Goal: Task Accomplishment & Management: Complete application form

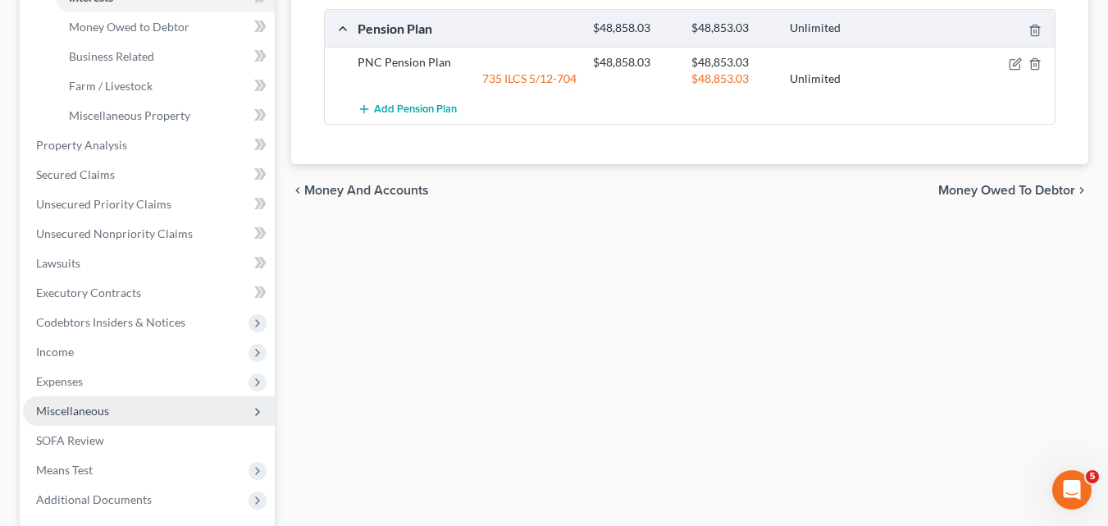
scroll to position [492, 0]
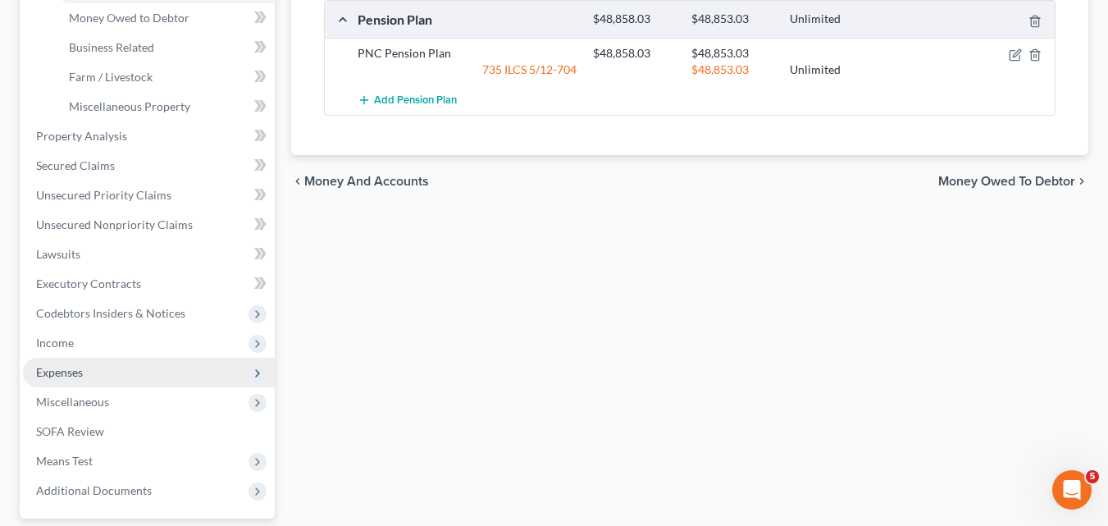
click at [99, 371] on span "Expenses" at bounding box center [149, 372] width 252 height 30
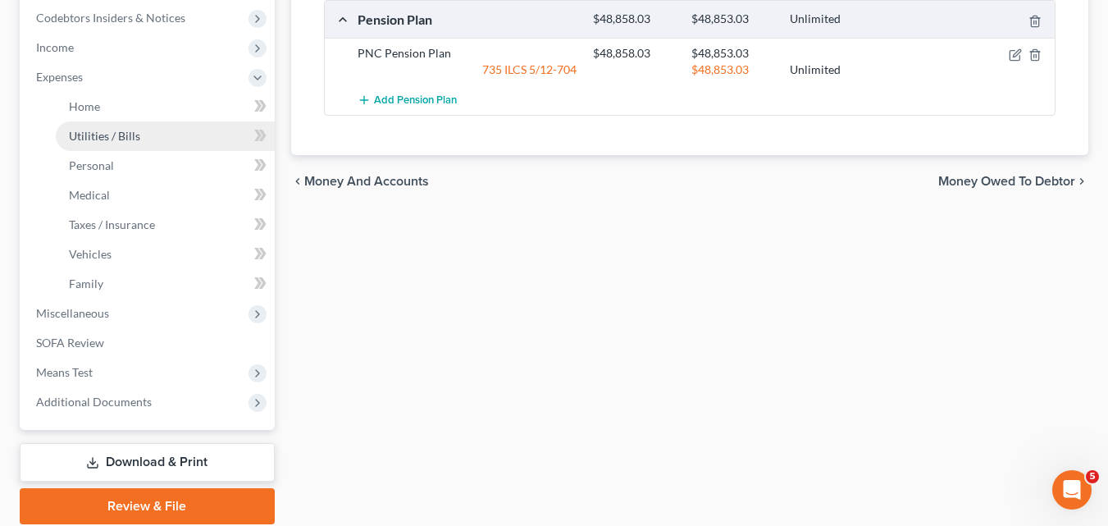
click at [118, 142] on span "Utilities / Bills" at bounding box center [104, 136] width 71 height 14
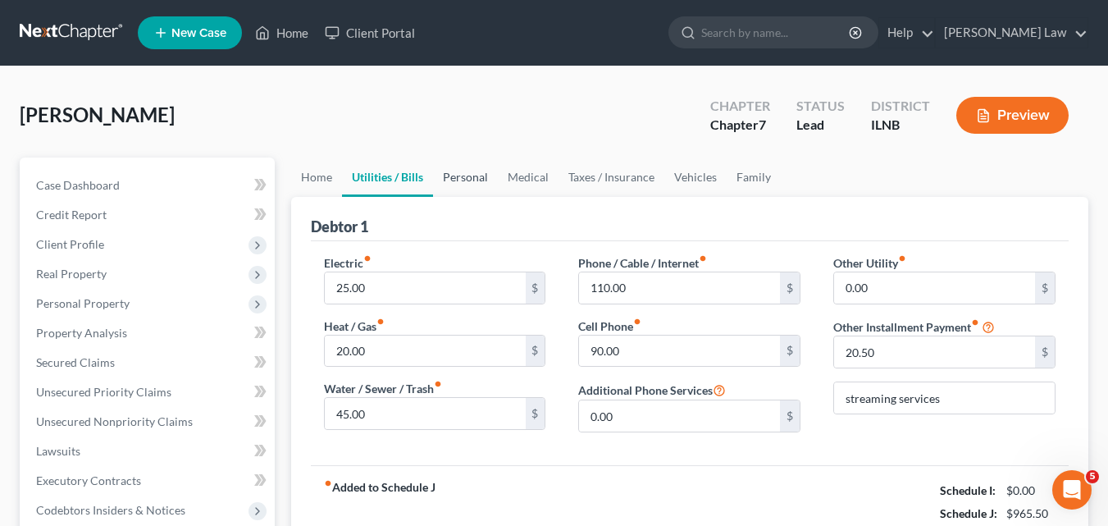
click at [457, 175] on link "Personal" at bounding box center [465, 176] width 65 height 39
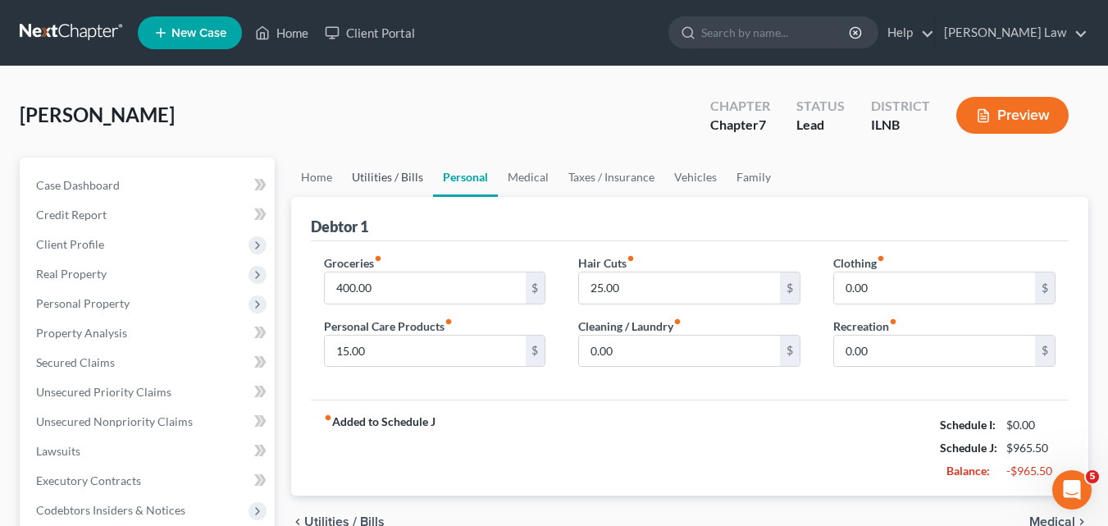
click at [397, 178] on link "Utilities / Bills" at bounding box center [387, 176] width 91 height 39
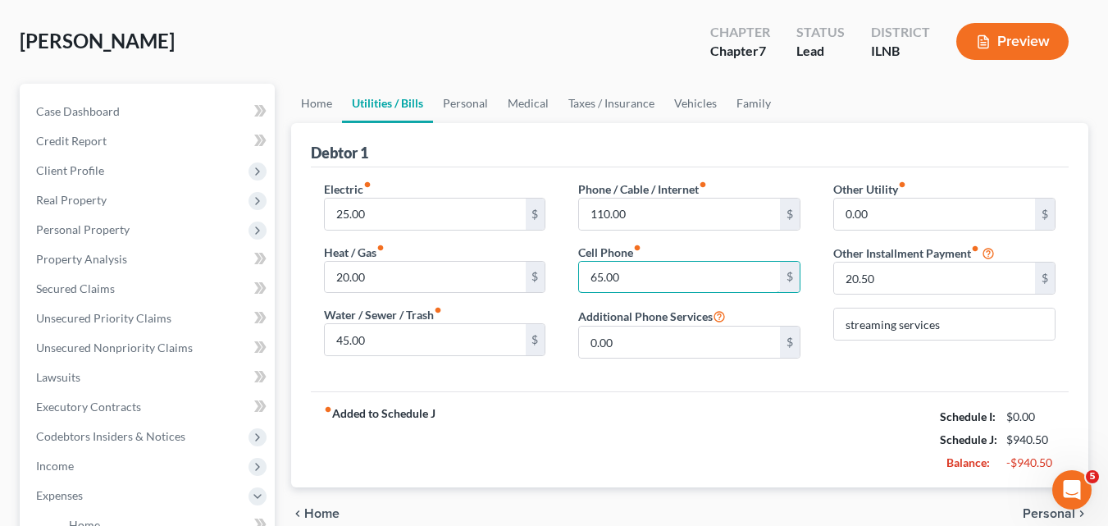
scroll to position [164, 0]
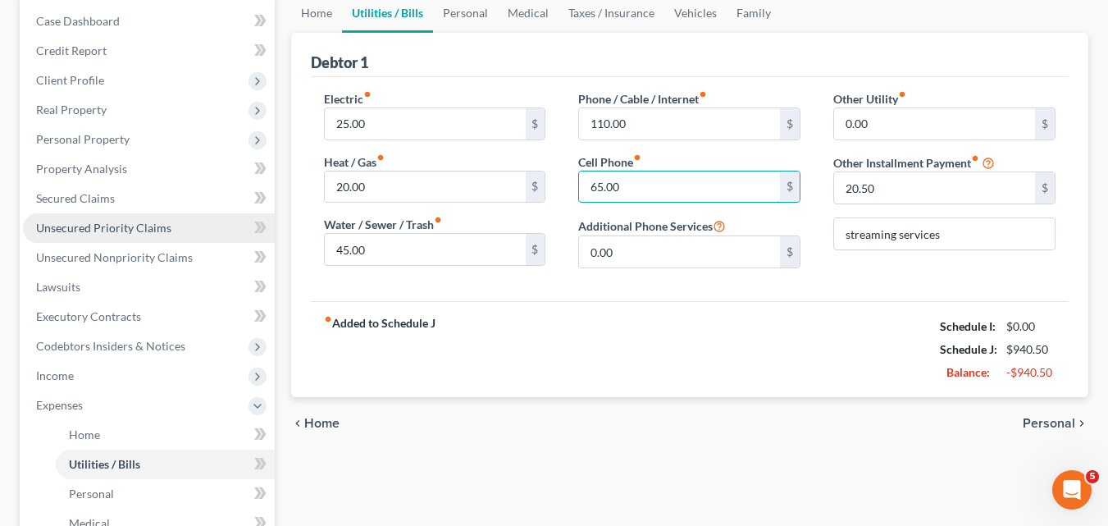
type input "65.00"
click at [104, 229] on span "Unsecured Priority Claims" at bounding box center [103, 228] width 135 height 14
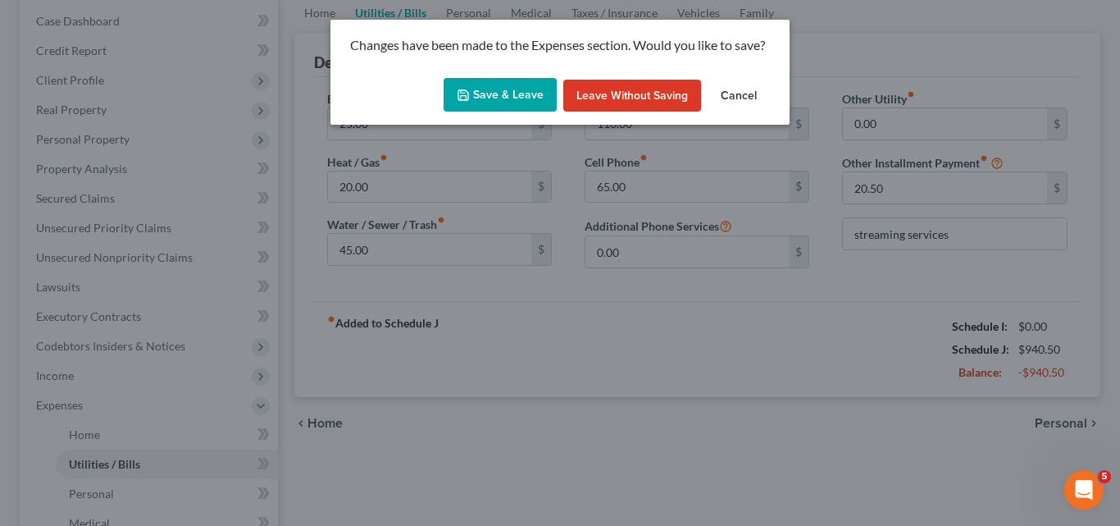
click at [530, 92] on button "Save & Leave" at bounding box center [500, 95] width 113 height 34
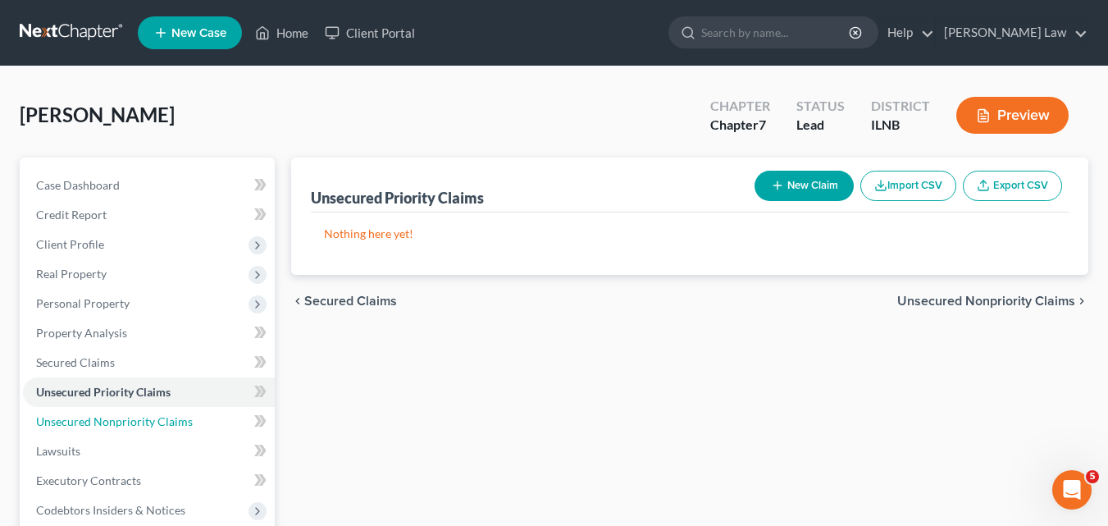
drag, startPoint x: 121, startPoint y: 420, endPoint x: 681, endPoint y: 420, distance: 560.0
click at [122, 420] on span "Unsecured Nonpriority Claims" at bounding box center [114, 421] width 157 height 14
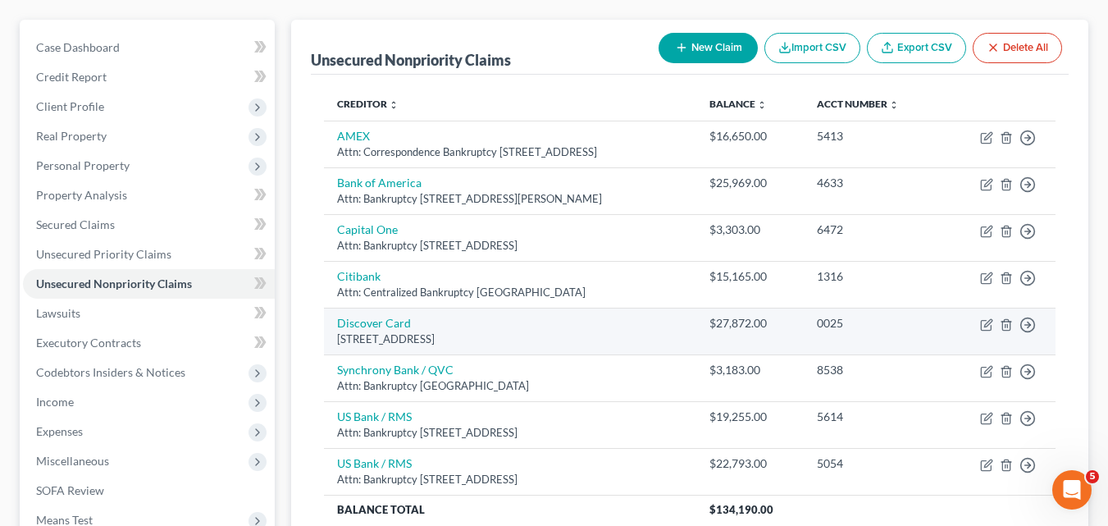
scroll to position [164, 0]
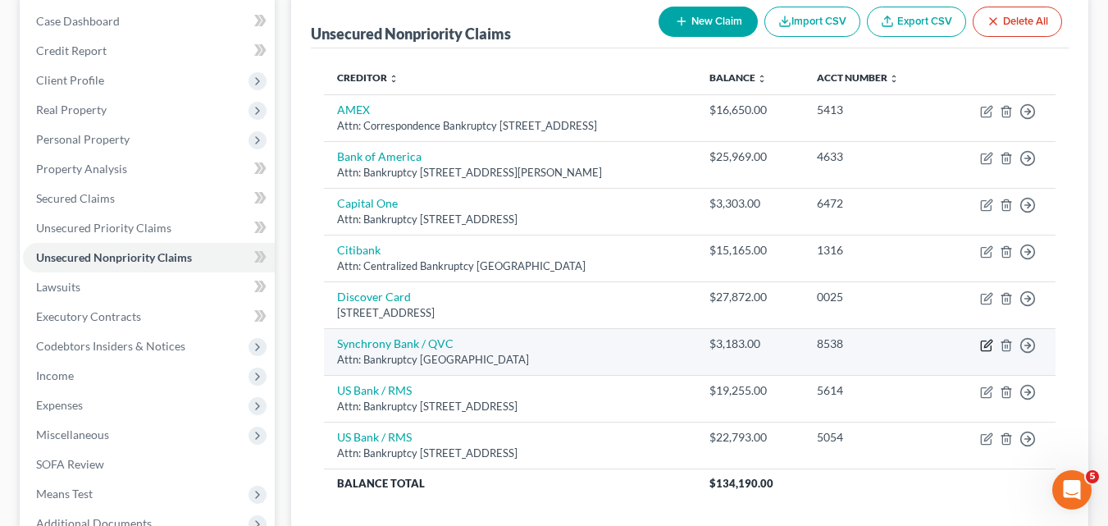
click at [990, 344] on icon "button" at bounding box center [986, 345] width 13 height 13
select select "9"
select select "2"
select select "0"
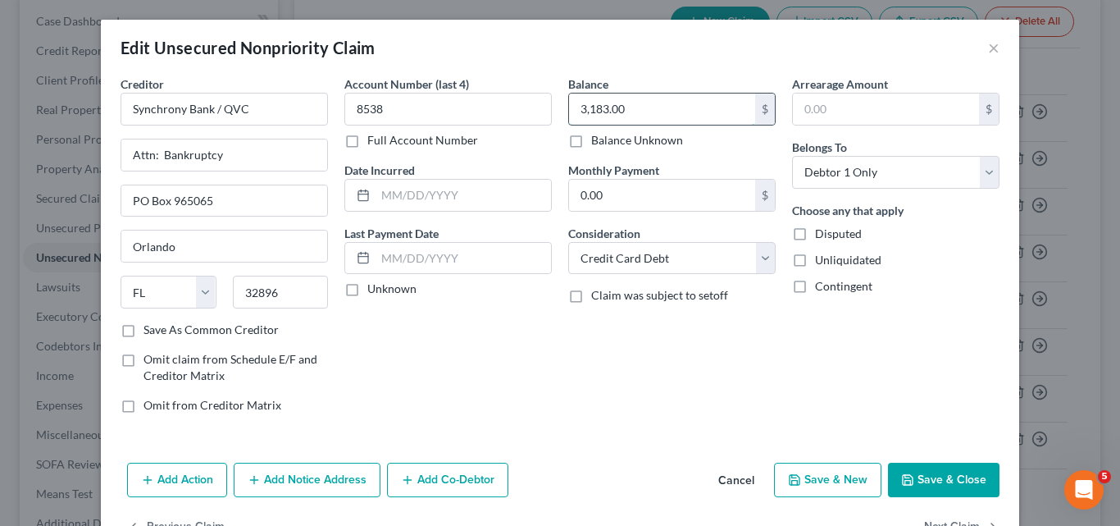
click at [621, 111] on input "3,183.00" at bounding box center [662, 108] width 186 height 31
type input "3,183.94"
click at [925, 478] on button "Save & Close" at bounding box center [944, 479] width 112 height 34
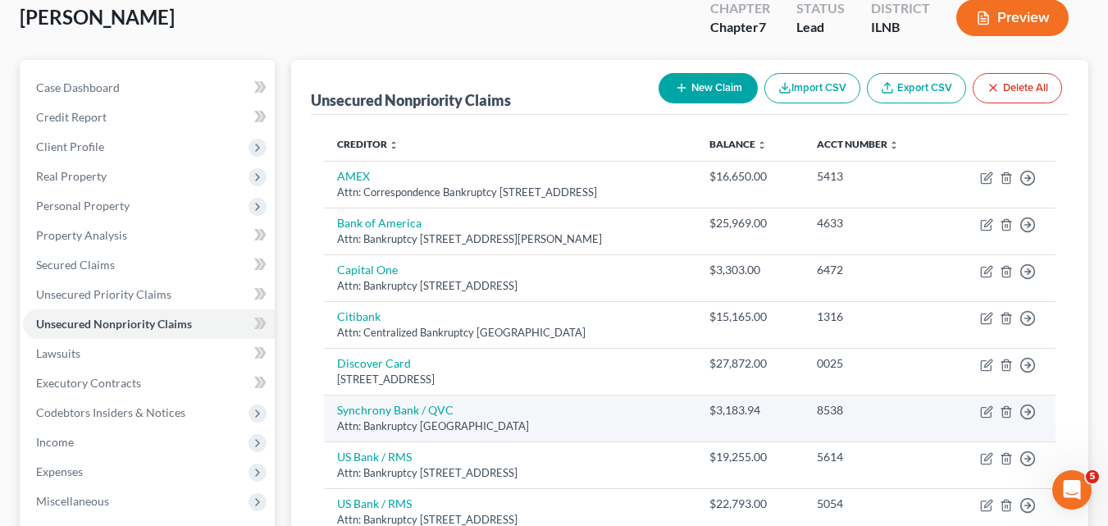
scroll to position [82, 0]
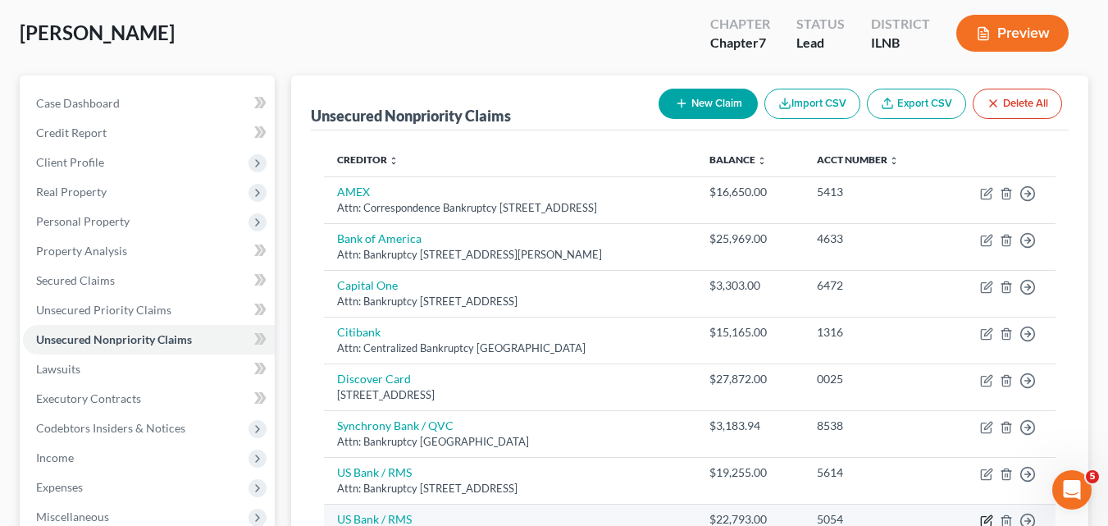
click at [989, 521] on icon "button" at bounding box center [986, 520] width 13 height 13
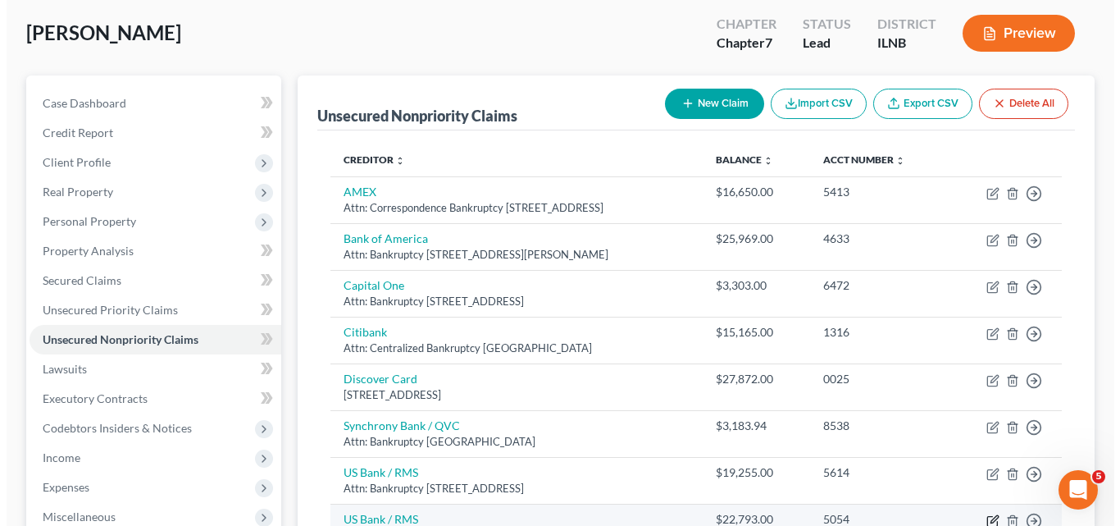
select select "36"
select select "2"
select select "0"
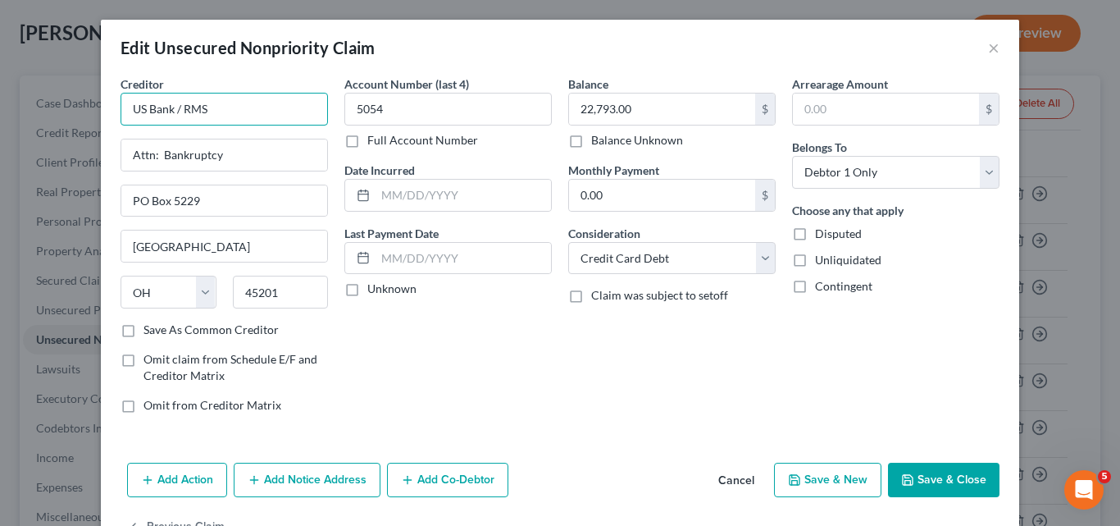
click at [215, 109] on input "US Bank / RMS" at bounding box center [224, 109] width 207 height 33
type input "US Bank / RMS / AAA"
click at [628, 109] on input "22,793.00" at bounding box center [662, 108] width 186 height 31
click at [628, 108] on input "22,793.00" at bounding box center [662, 108] width 186 height 31
click at [621, 104] on input "22,793.00" at bounding box center [662, 108] width 186 height 31
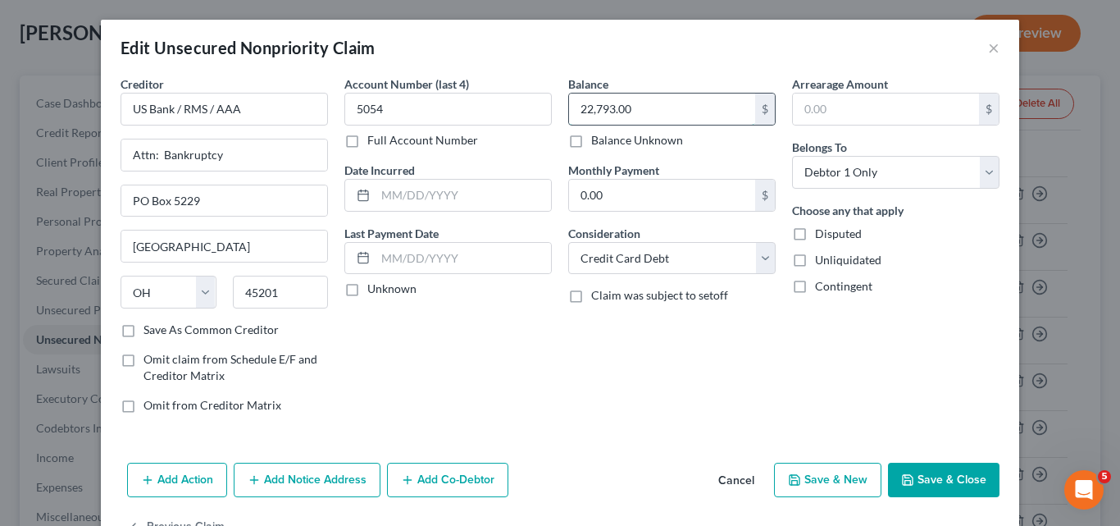
click at [634, 103] on input "22,793.00" at bounding box center [662, 108] width 186 height 31
drag, startPoint x: 630, startPoint y: 104, endPoint x: 615, endPoint y: 105, distance: 15.6
click at [615, 105] on input "22,793.00" at bounding box center [662, 108] width 186 height 31
type input "22,793.67"
click at [922, 475] on button "Save & Close" at bounding box center [944, 479] width 112 height 34
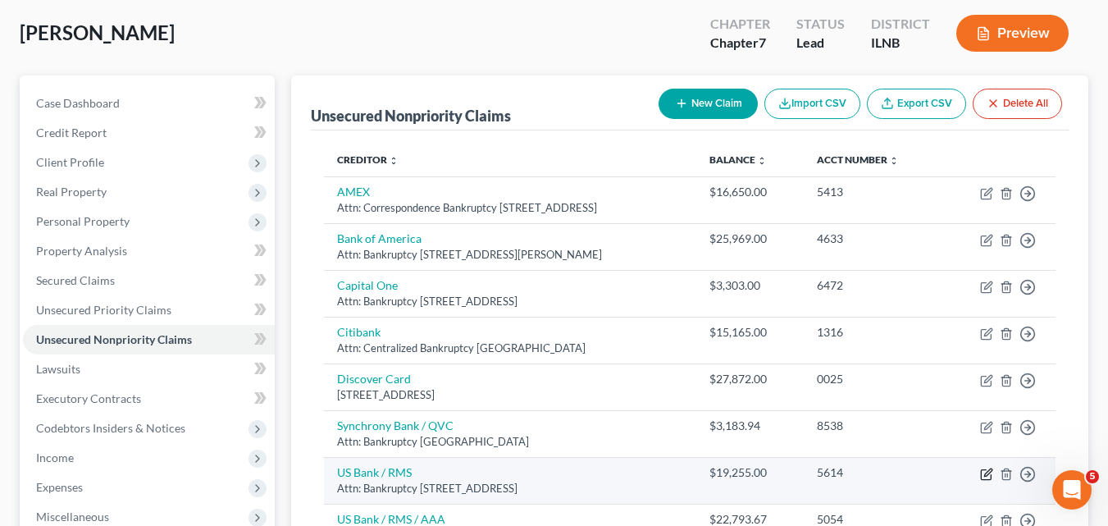
click at [986, 470] on icon "button" at bounding box center [986, 473] width 13 height 13
select select "36"
select select "2"
select select "0"
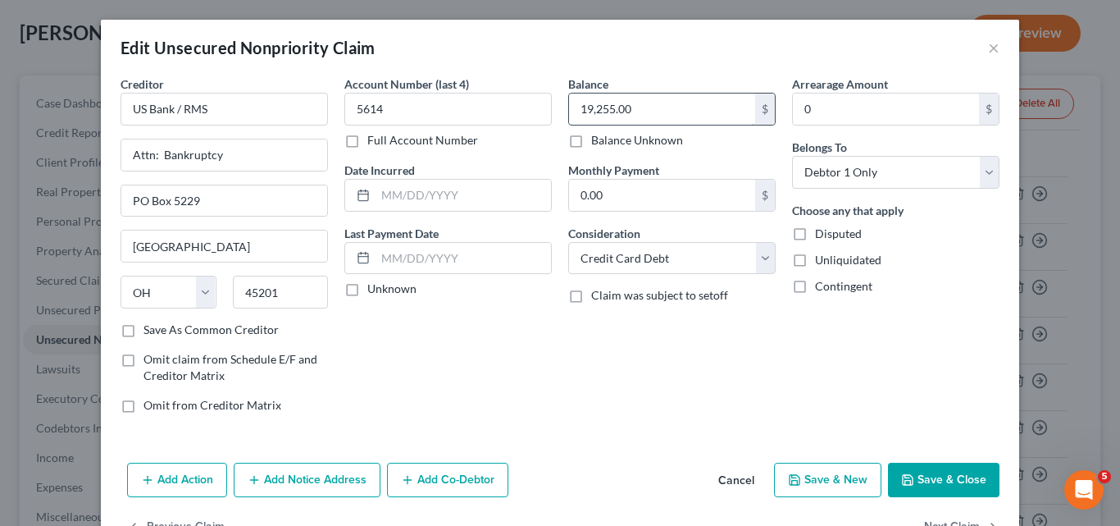
click at [624, 111] on input "19,255.00" at bounding box center [662, 108] width 186 height 31
click at [628, 110] on input "19,255.00" at bounding box center [662, 108] width 186 height 31
type input "19,255.31"
click at [922, 472] on button "Save & Close" at bounding box center [944, 479] width 112 height 34
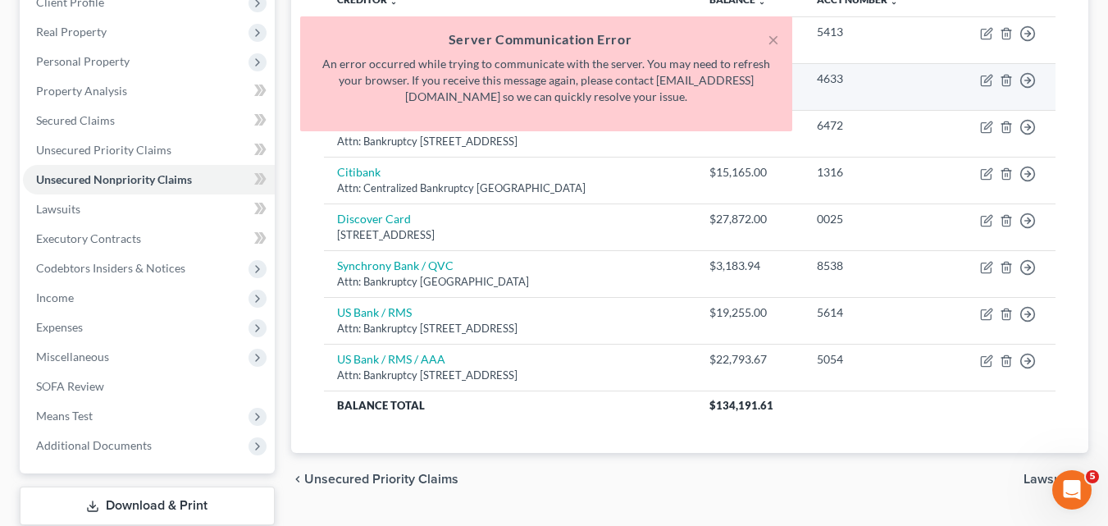
scroll to position [246, 0]
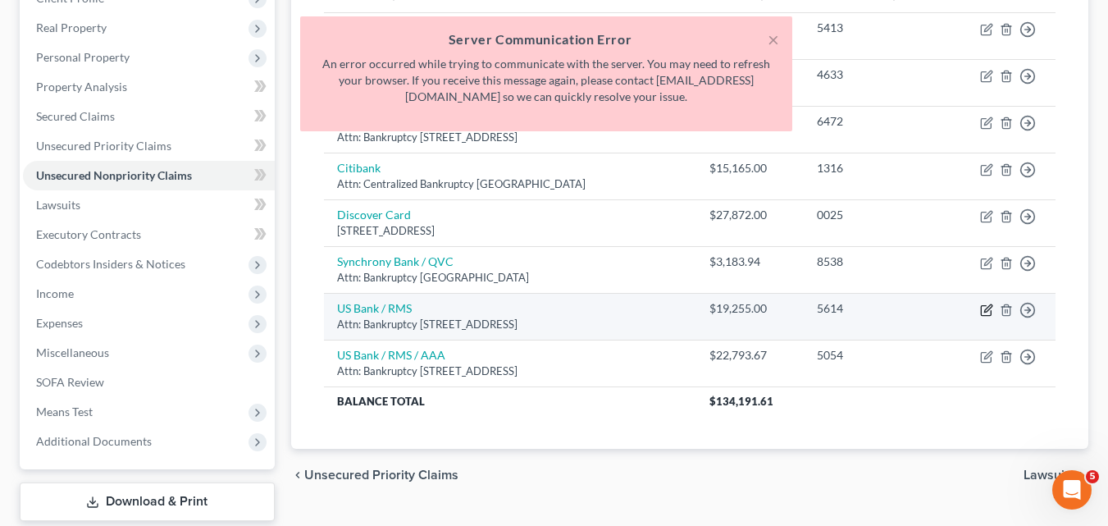
click at [983, 311] on icon "button" at bounding box center [986, 309] width 13 height 13
select select "36"
select select "2"
select select "0"
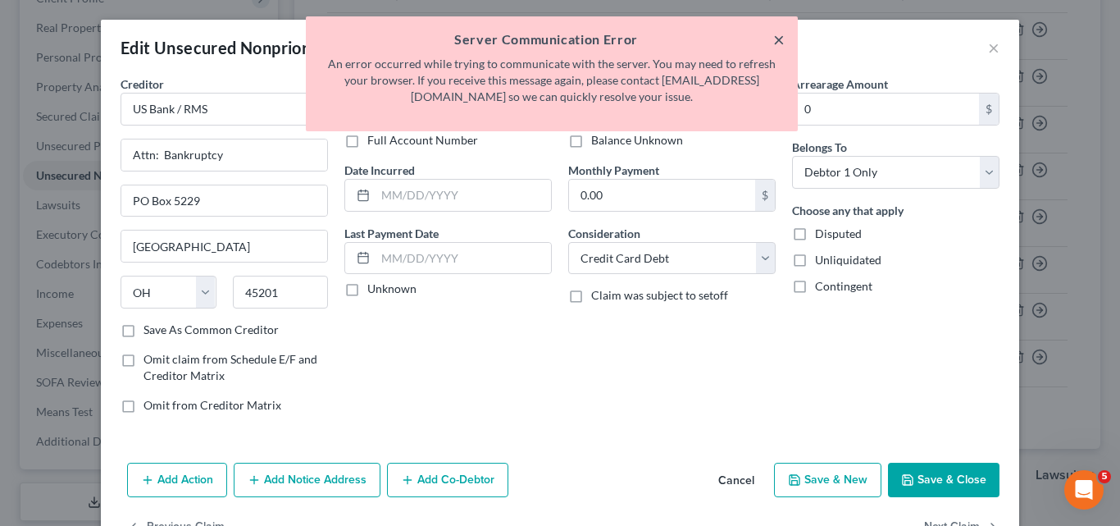
click at [778, 41] on button "×" at bounding box center [778, 40] width 11 height 20
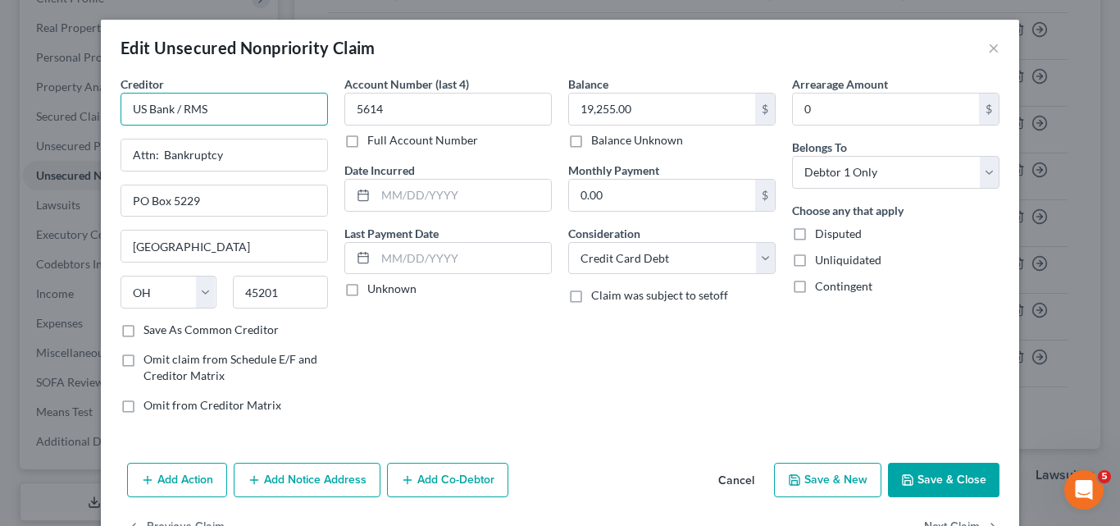
click at [248, 108] on input "US Bank / RMS" at bounding box center [224, 109] width 207 height 33
type input "US Bank / RMS / AAA"
click at [652, 112] on input "19,255.00" at bounding box center [662, 108] width 186 height 31
click at [648, 117] on input "19,255.00" at bounding box center [662, 108] width 186 height 31
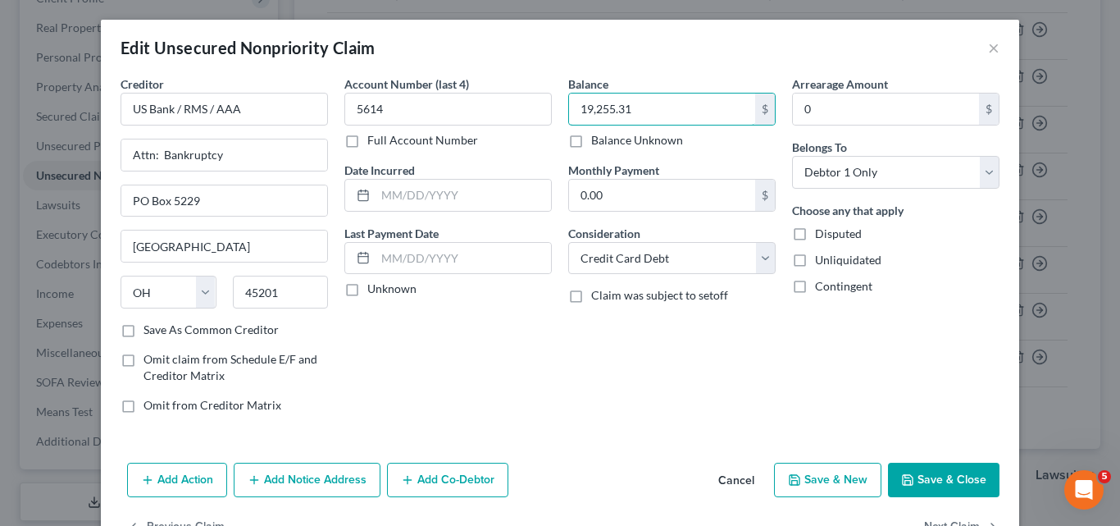
type input "19,255.31"
click at [947, 478] on button "Save & Close" at bounding box center [944, 479] width 112 height 34
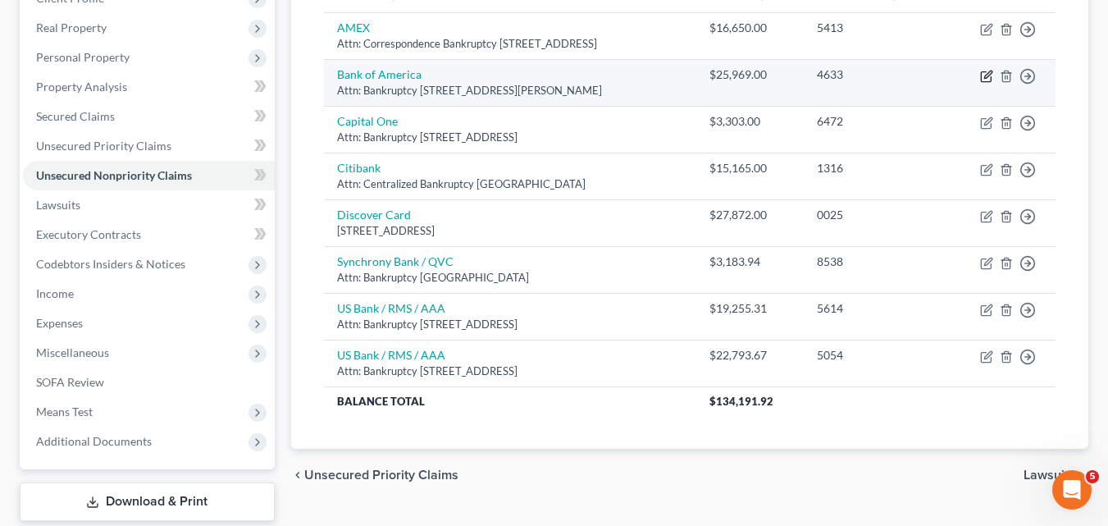
click at [982, 76] on icon "button" at bounding box center [986, 76] width 13 height 13
select select "9"
select select "2"
select select "0"
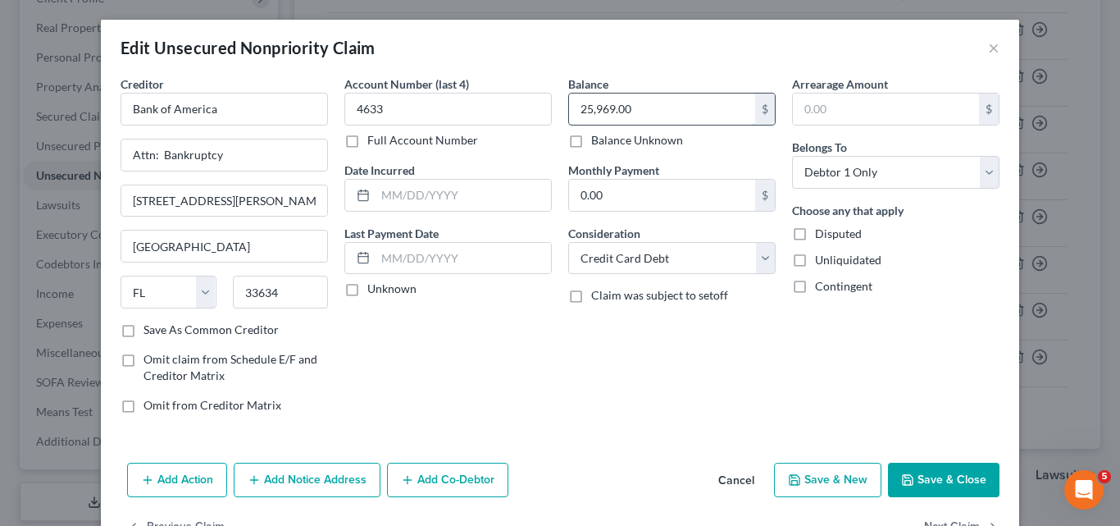
click at [637, 108] on input "25,969.00" at bounding box center [662, 108] width 186 height 31
click at [633, 109] on input "25,969.00" at bounding box center [662, 108] width 186 height 31
type input "25,969.84"
click at [954, 477] on button "Save & Close" at bounding box center [944, 479] width 112 height 34
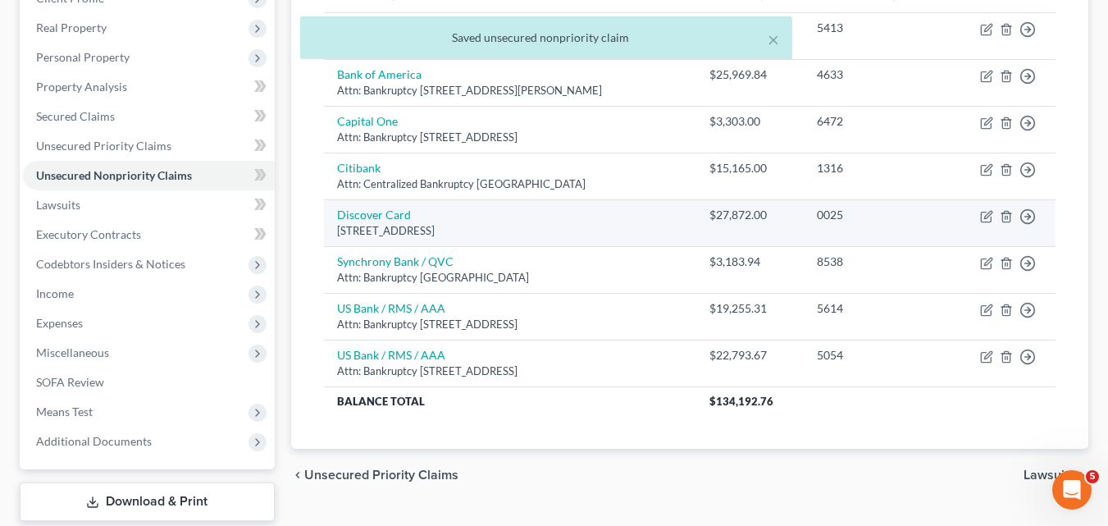
scroll to position [0, 0]
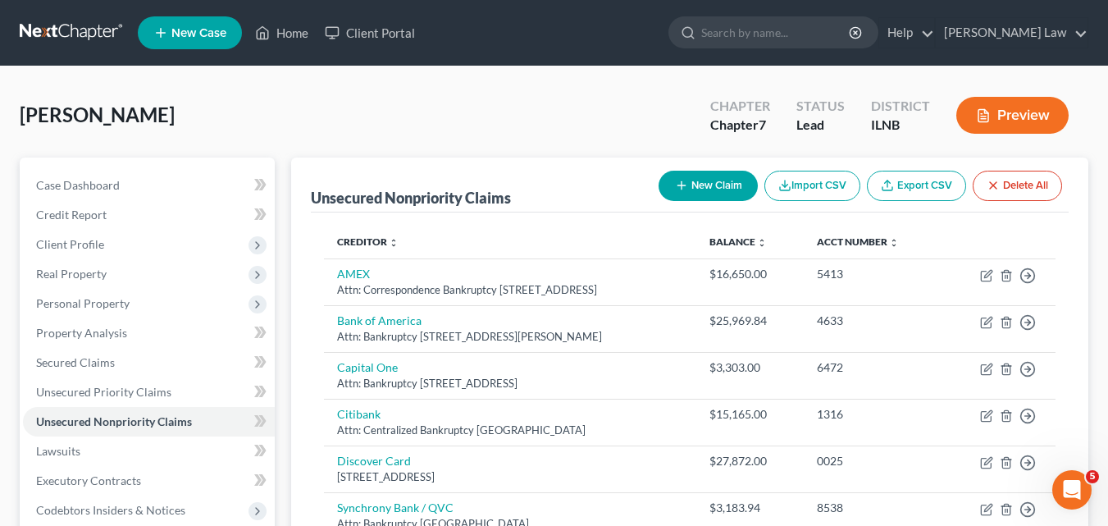
click at [715, 186] on button "New Claim" at bounding box center [707, 186] width 99 height 30
select select "0"
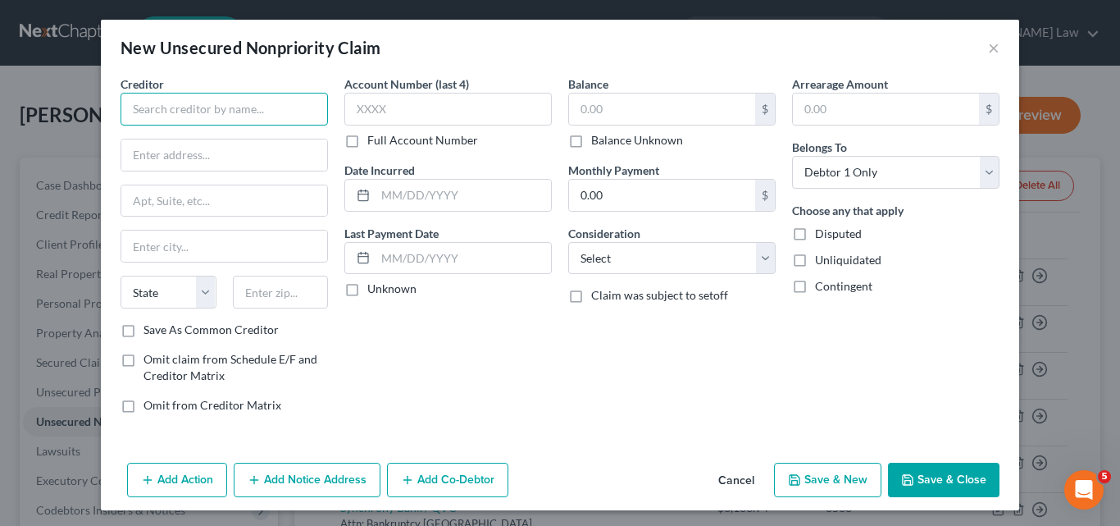
click at [253, 116] on input "text" at bounding box center [224, 109] width 207 height 33
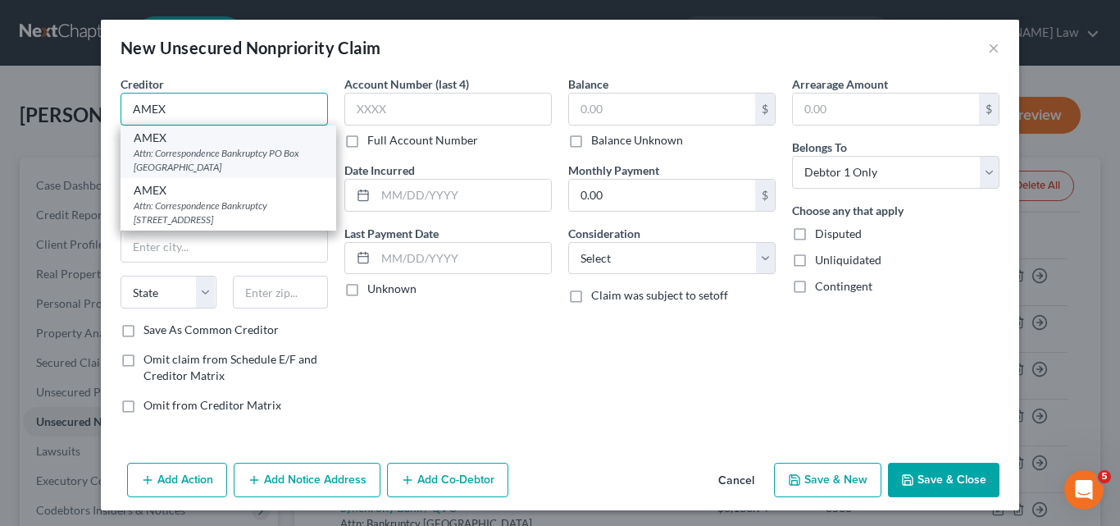
type input "AMEX"
click at [233, 157] on div "Attn: Correspondence Bankruptcy PO Box [GEOGRAPHIC_DATA]" at bounding box center [228, 160] width 189 height 28
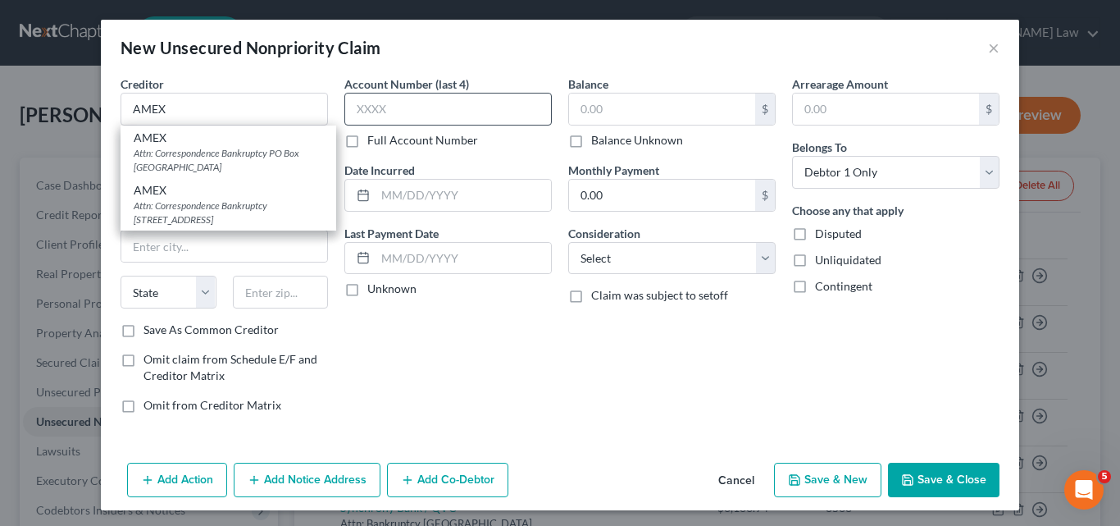
type input "Attn: Correspondence Bankruptcy"
type input "PO Box 951840"
type input "[GEOGRAPHIC_DATA]"
select select "45"
type input "79998"
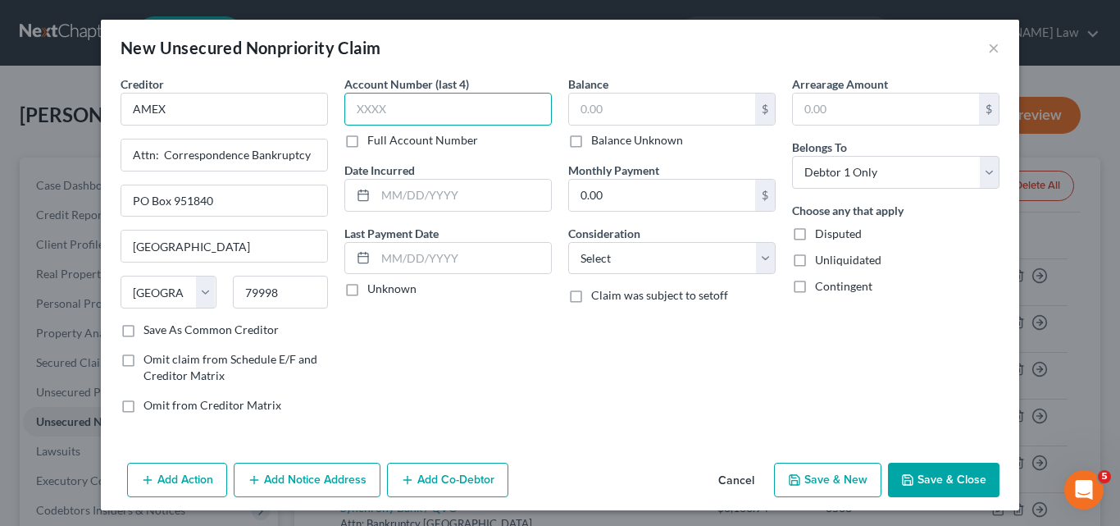
click at [367, 109] on input "text" at bounding box center [447, 109] width 207 height 33
type input "1001"
click at [625, 103] on input "text" at bounding box center [662, 108] width 186 height 31
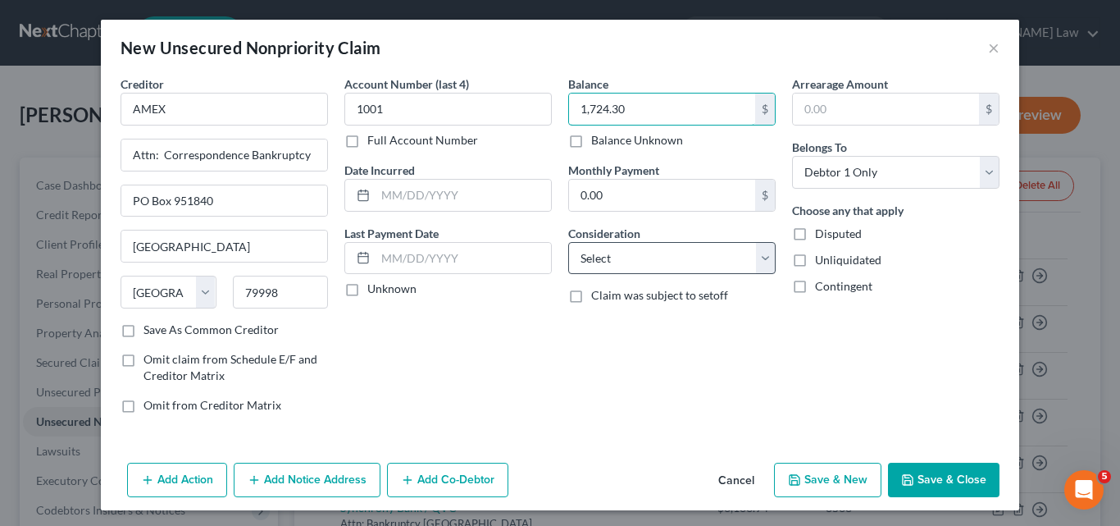
type input "1,724.30"
click at [750, 263] on select "Select Cable / Satellite Services Collection Agency Credit Card Debt Debt Couns…" at bounding box center [671, 258] width 207 height 33
select select "2"
click at [568, 242] on select "Select Cable / Satellite Services Collection Agency Credit Card Debt Debt Couns…" at bounding box center [671, 258] width 207 height 33
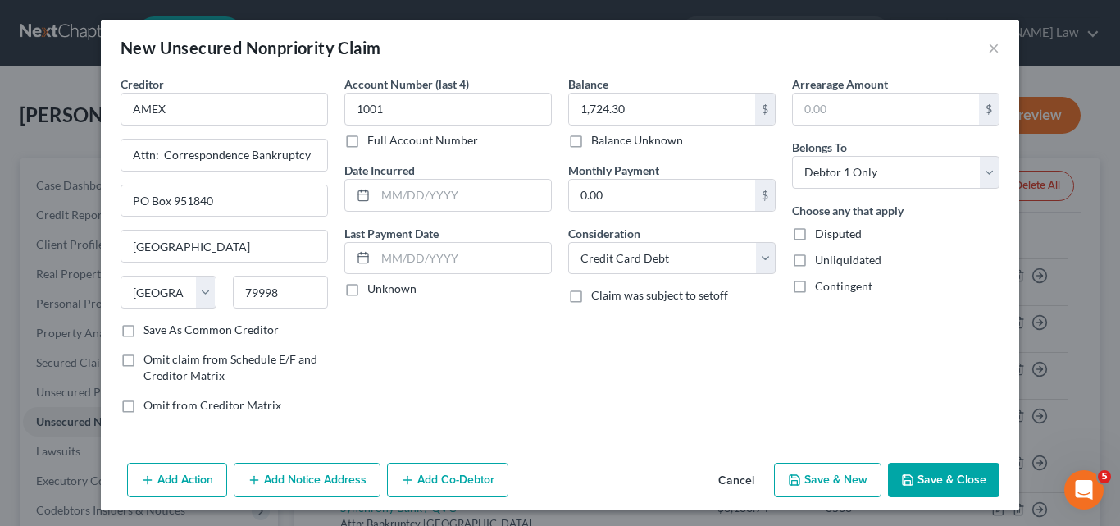
click at [944, 482] on button "Save & Close" at bounding box center [944, 479] width 112 height 34
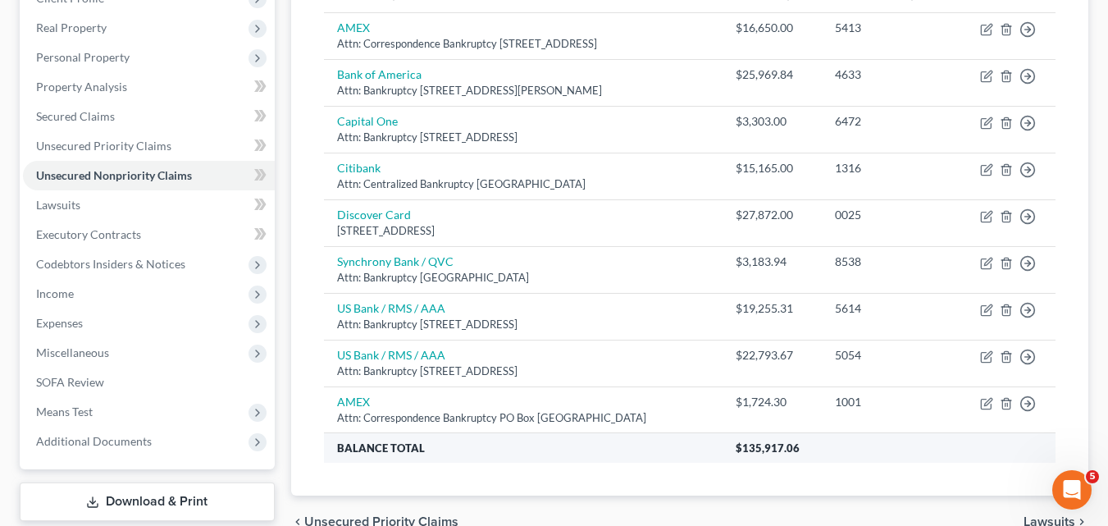
scroll to position [82, 0]
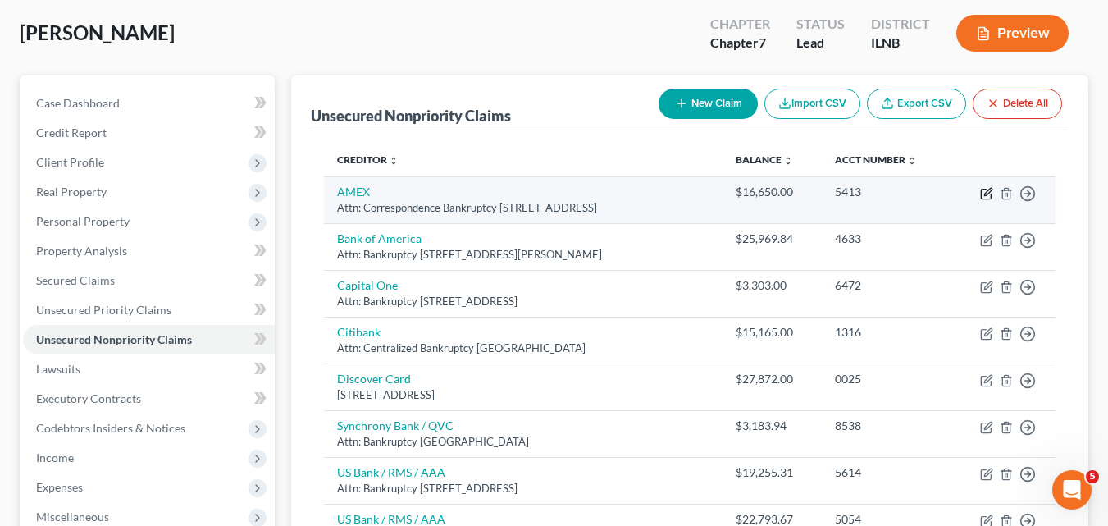
click at [987, 190] on icon "button" at bounding box center [986, 193] width 13 height 13
select select "45"
select select "2"
select select "0"
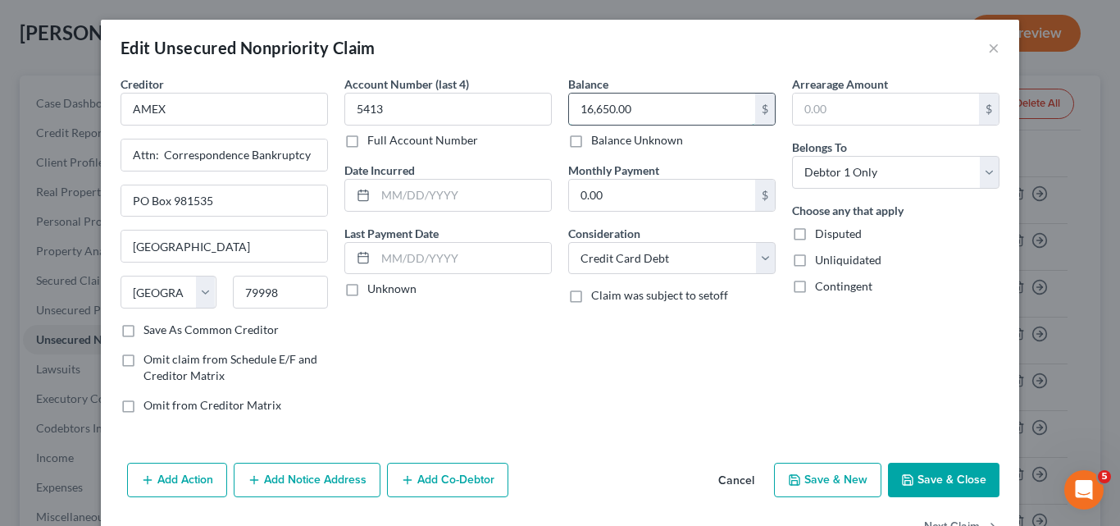
click at [648, 105] on input "16,650.00" at bounding box center [662, 108] width 186 height 31
click at [654, 106] on input "16,650.00" at bounding box center [662, 108] width 186 height 31
type input "16,650.72"
click at [959, 481] on button "Save & Close" at bounding box center [944, 479] width 112 height 34
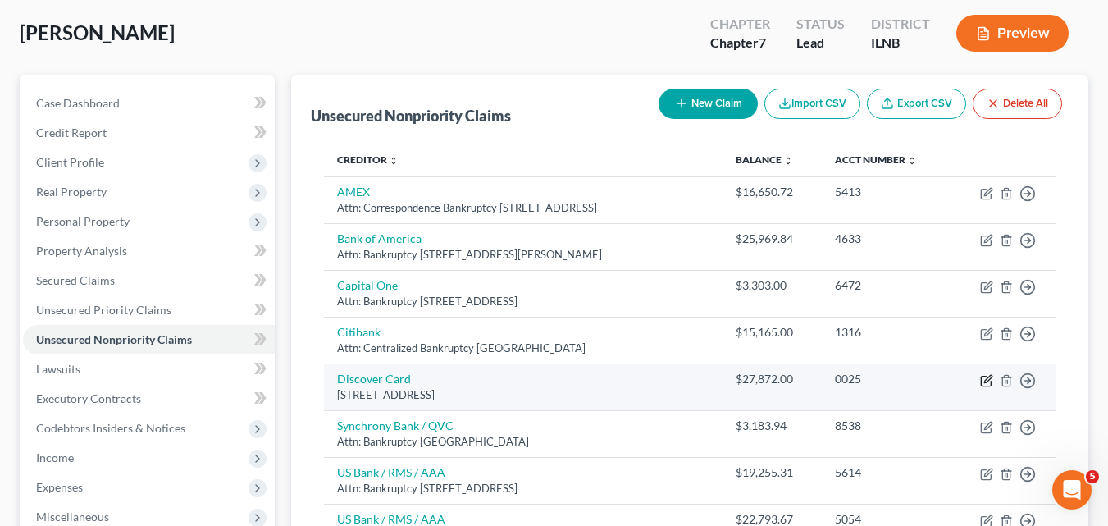
click at [985, 383] on icon "button" at bounding box center [986, 380] width 13 height 13
select select "36"
select select "2"
select select "0"
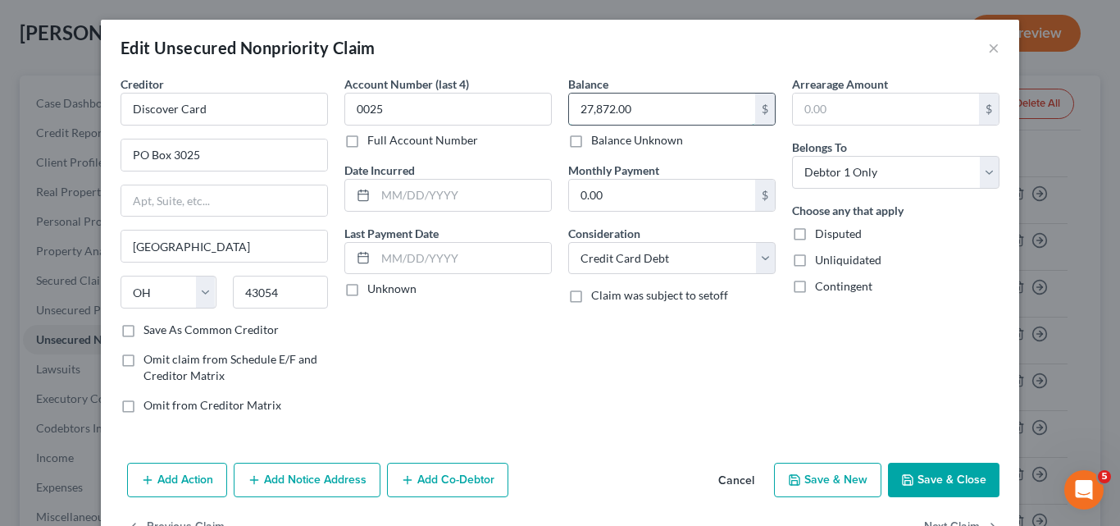
click at [664, 112] on input "27,872.00" at bounding box center [662, 108] width 186 height 31
click at [662, 112] on input "27,872.00" at bounding box center [662, 108] width 186 height 31
click at [658, 106] on input "27,872.00" at bounding box center [662, 108] width 186 height 31
type input "27,872.05"
click at [955, 471] on button "Save & Close" at bounding box center [944, 479] width 112 height 34
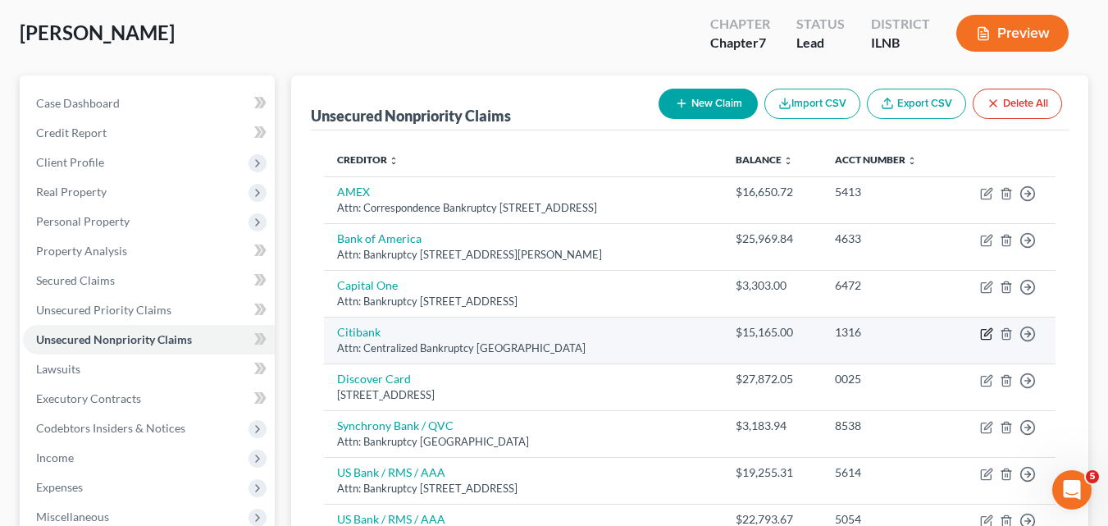
click at [988, 335] on icon "button" at bounding box center [986, 333] width 13 height 13
select select "26"
select select "2"
select select "0"
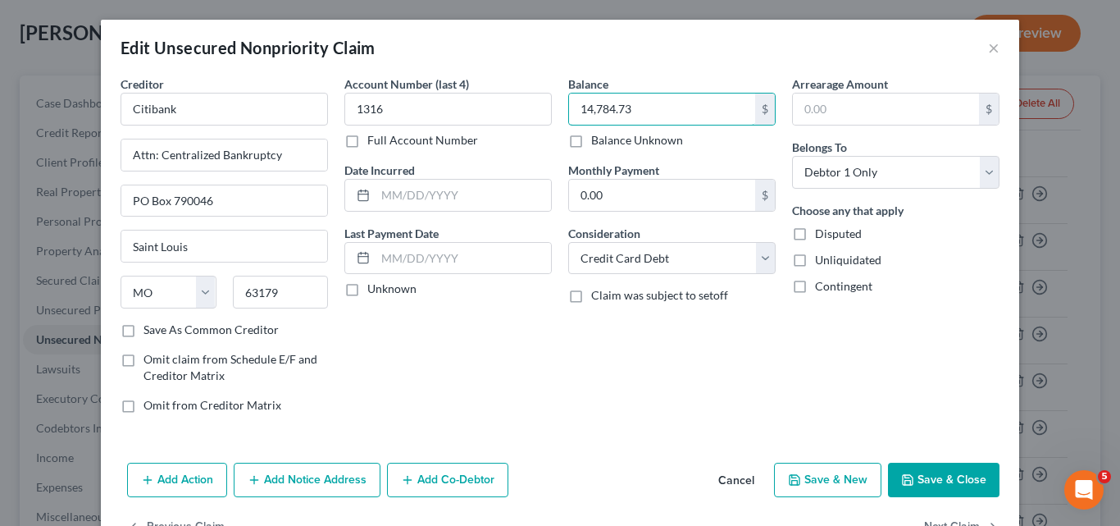
type input "14,784.73"
click at [960, 480] on button "Save & Close" at bounding box center [944, 479] width 112 height 34
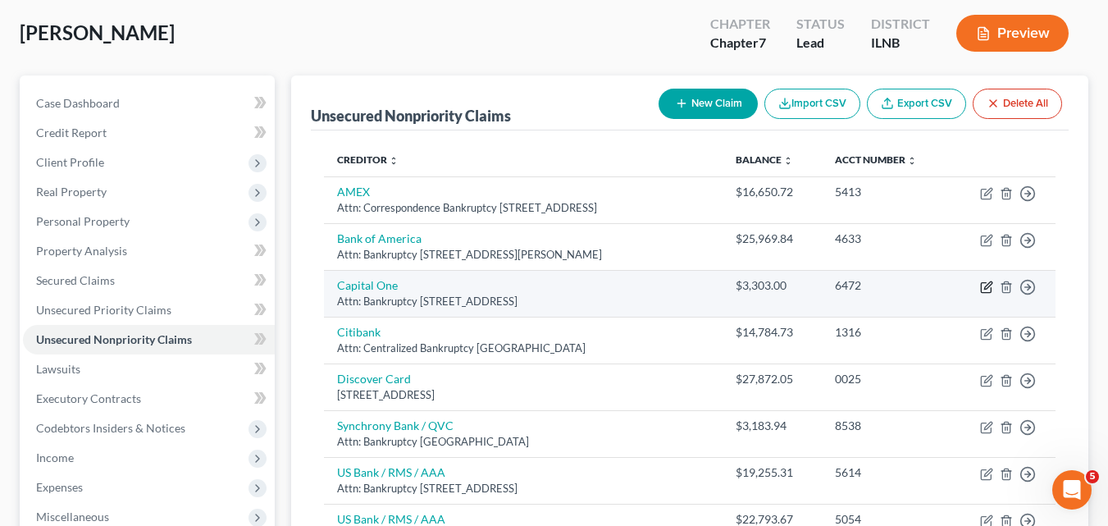
click at [989, 285] on icon "button" at bounding box center [987, 284] width 7 height 7
select select "46"
select select "2"
select select "0"
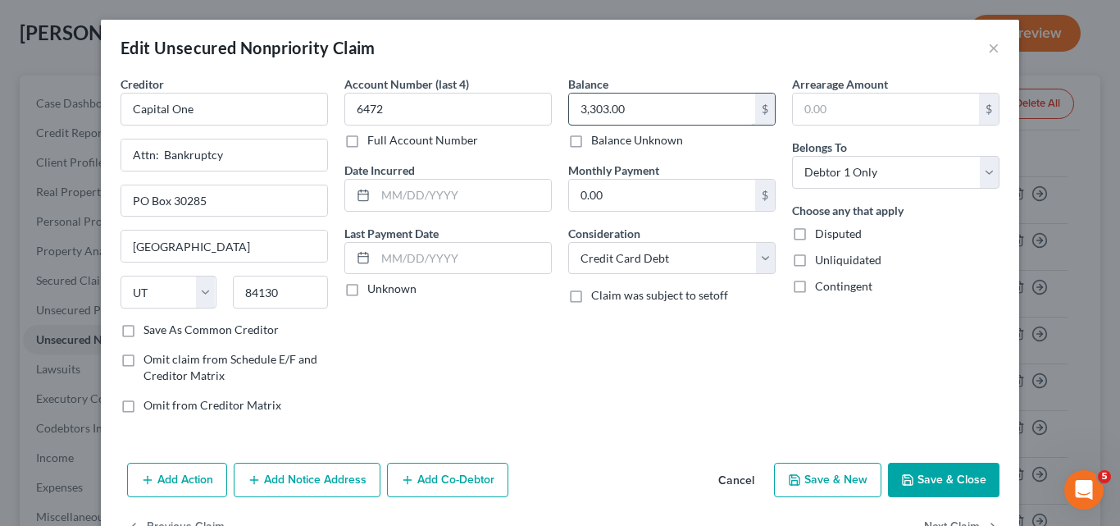
click at [636, 109] on input "3,303.00" at bounding box center [662, 108] width 186 height 31
click at [644, 106] on input "3,303.00" at bounding box center [662, 108] width 186 height 31
click at [634, 107] on input "3,303.00" at bounding box center [662, 108] width 186 height 31
type input "3,303.26"
click at [243, 108] on input "Capital One" at bounding box center [224, 109] width 207 height 33
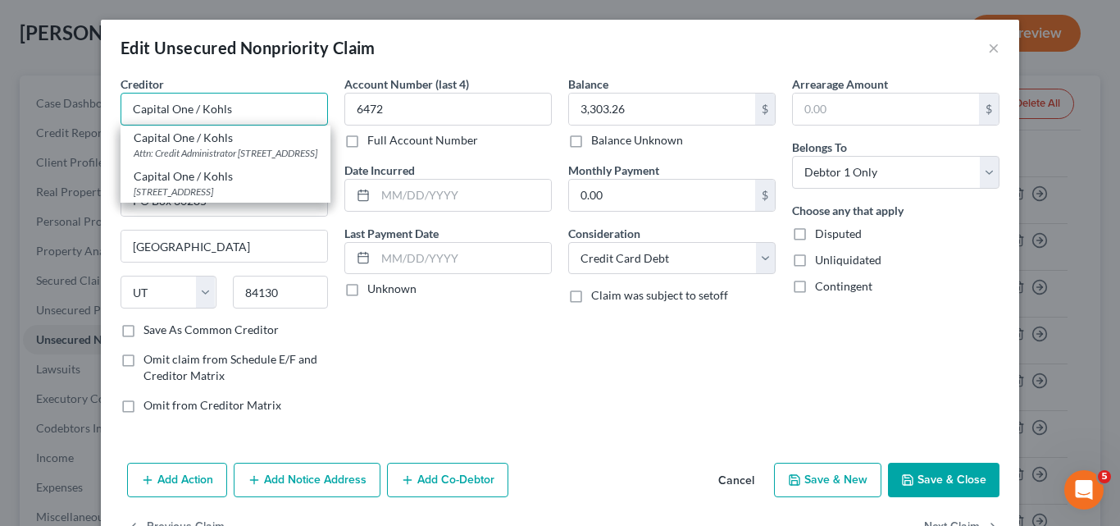
type input "Capital One / Kohls"
click at [143, 329] on label "Save As Common Creditor" at bounding box center [210, 329] width 135 height 16
click at [150, 329] on input "Save As Common Creditor" at bounding box center [155, 326] width 11 height 11
checkbox input "true"
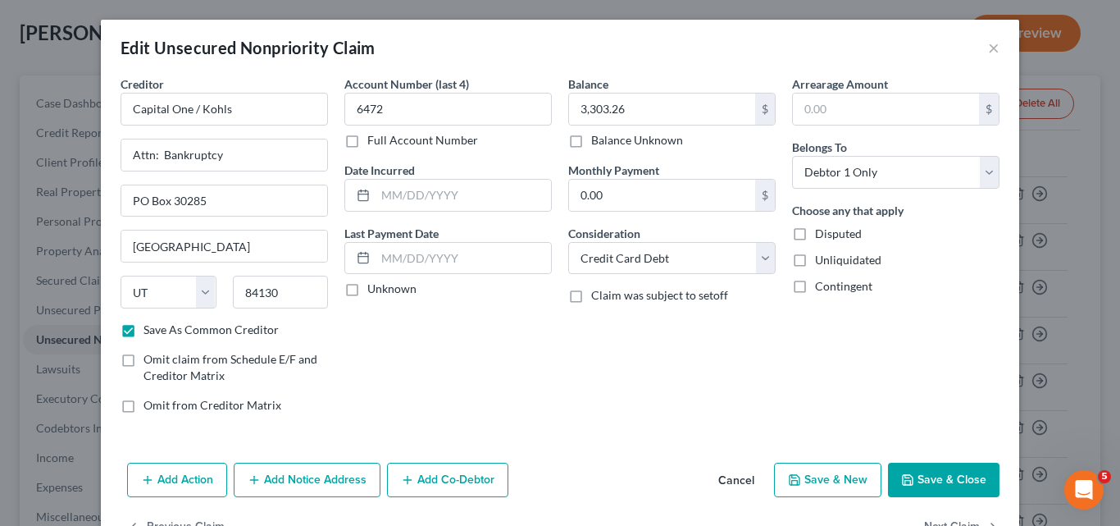
click at [967, 482] on button "Save & Close" at bounding box center [944, 479] width 112 height 34
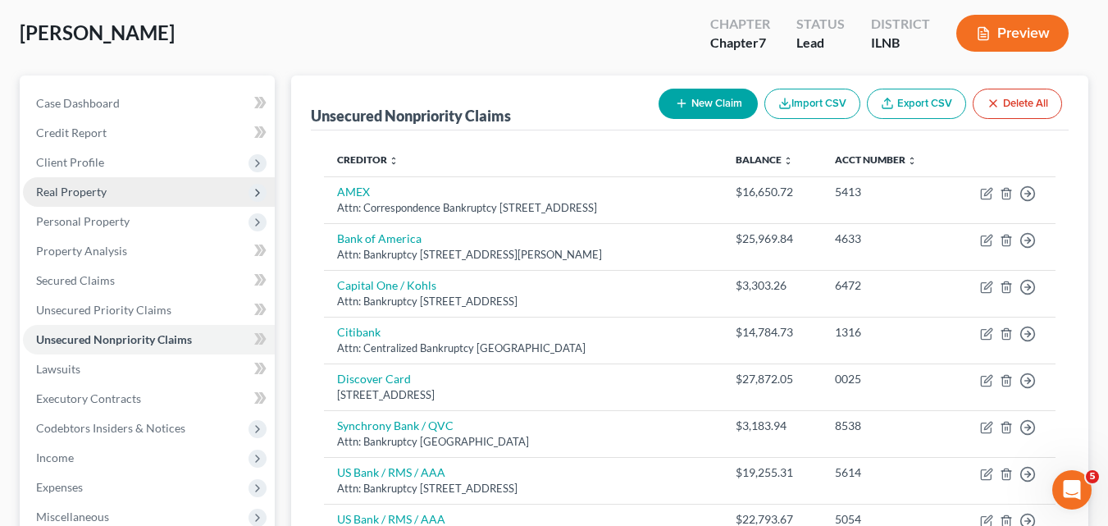
click at [130, 195] on span "Real Property" at bounding box center [149, 192] width 252 height 30
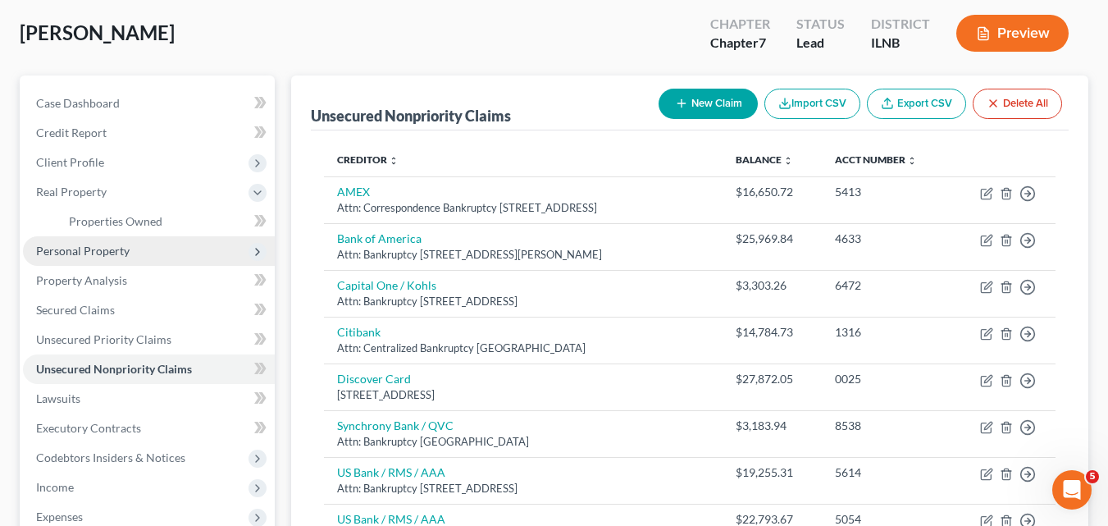
click at [134, 253] on span "Personal Property" at bounding box center [149, 251] width 252 height 30
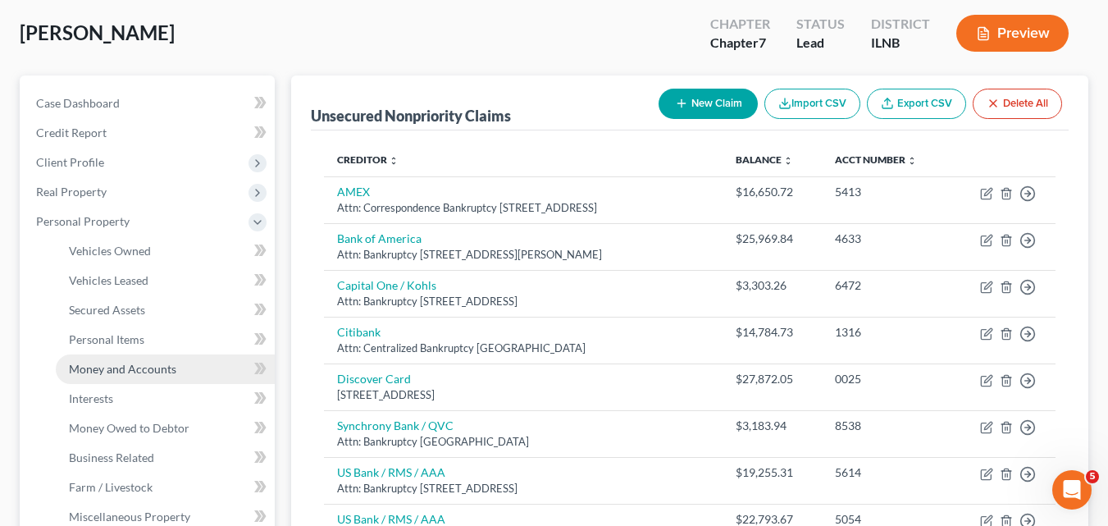
click at [159, 367] on span "Money and Accounts" at bounding box center [122, 369] width 107 height 14
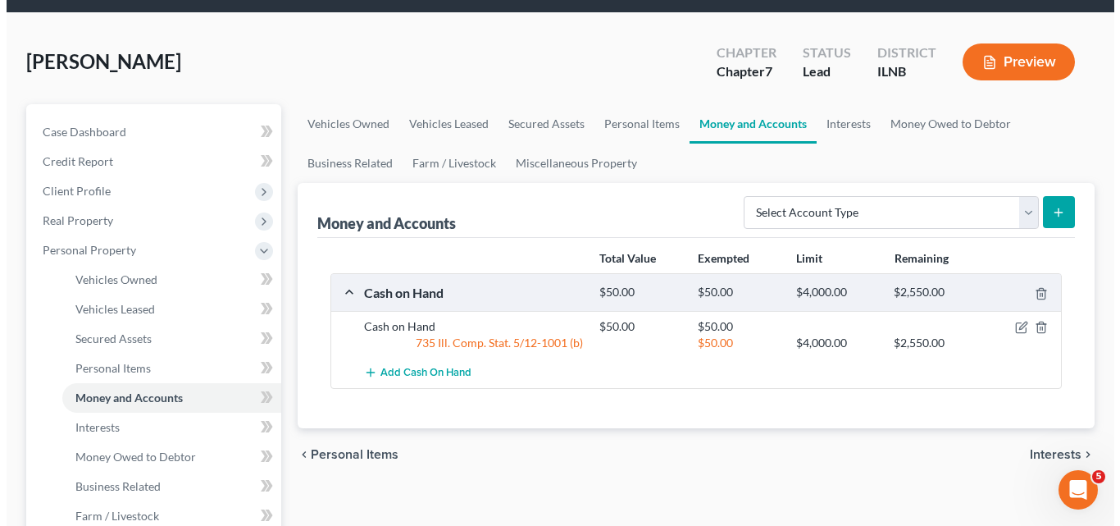
scroll to position [82, 0]
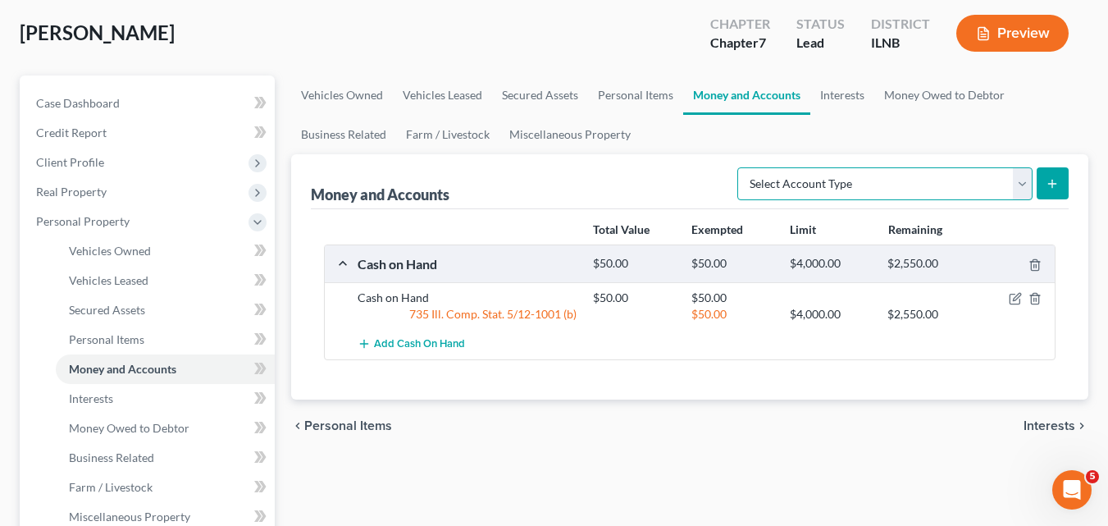
click at [1019, 180] on select "Select Account Type Brokerage Cash on Hand Certificates of Deposit Checking Acc…" at bounding box center [884, 183] width 295 height 33
select select "checking"
click at [740, 167] on select "Select Account Type Brokerage Cash on Hand Certificates of Deposit Checking Acc…" at bounding box center [884, 183] width 295 height 33
click at [1067, 178] on button "submit" at bounding box center [1052, 183] width 32 height 32
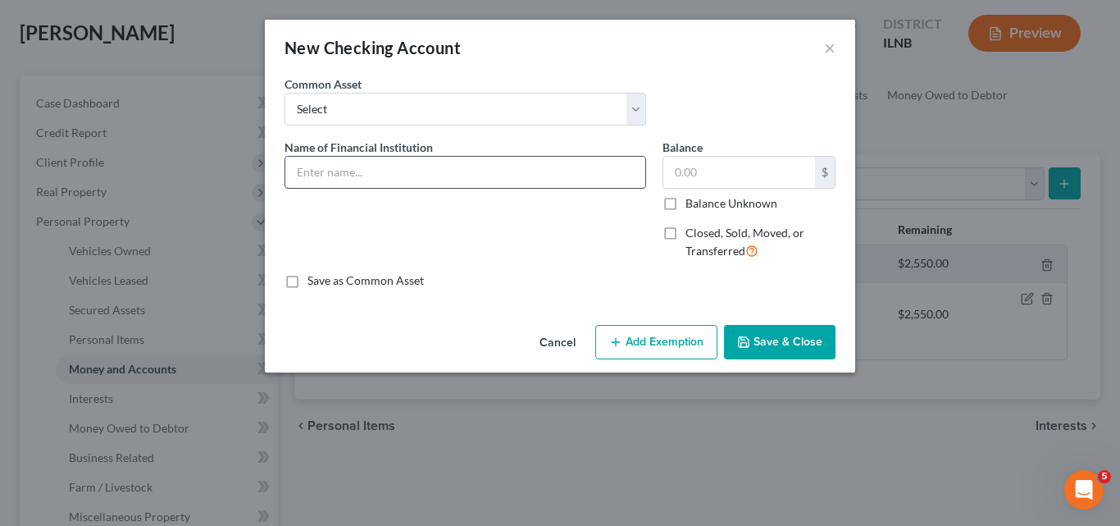
drag, startPoint x: 337, startPoint y: 169, endPoint x: 362, endPoint y: 172, distance: 25.6
click at [337, 169] on input "text" at bounding box center [465, 172] width 360 height 31
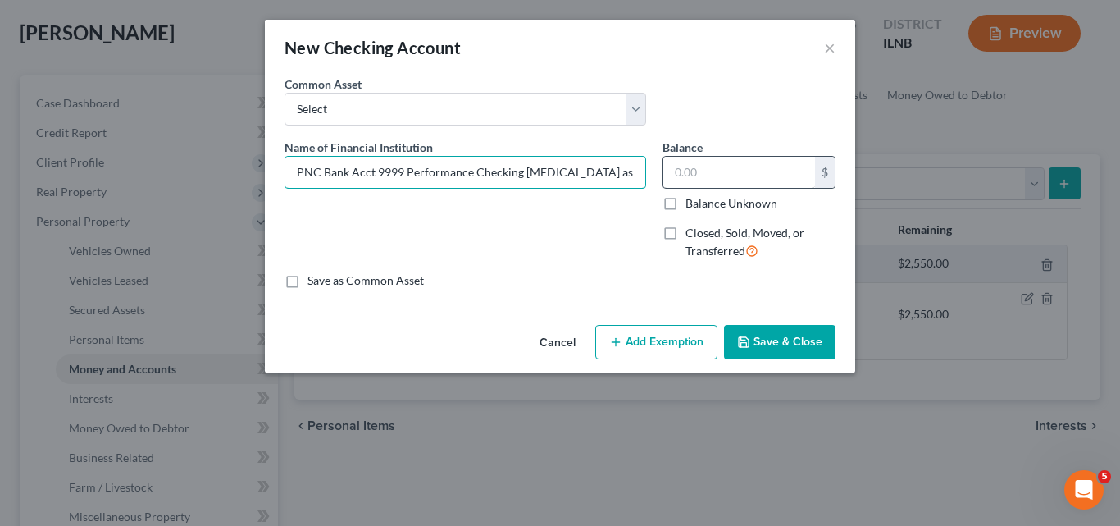
type input "PNC Bank Acct 9999 Performance Checking [MEDICAL_DATA] as of [DATE]"
click at [705, 174] on input "text" at bounding box center [739, 172] width 152 height 31
type input "74.38"
click at [649, 348] on button "Add Exemption" at bounding box center [656, 342] width 122 height 34
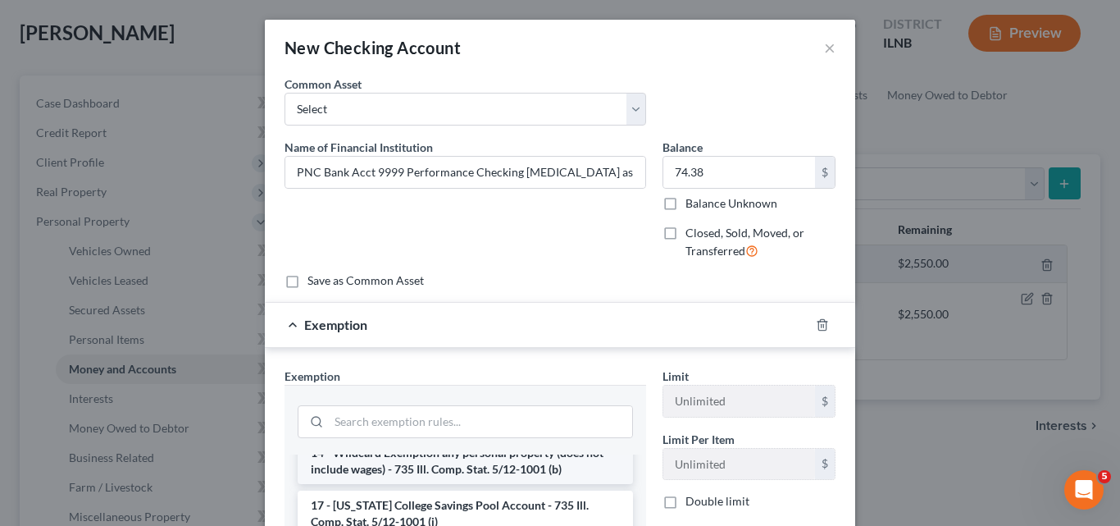
scroll to position [164, 0]
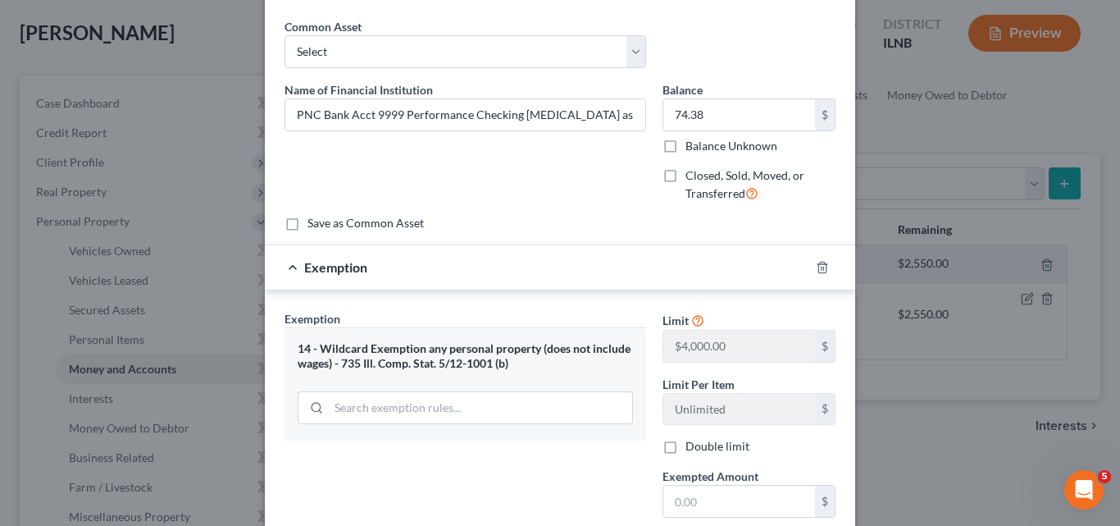
scroll to position [82, 0]
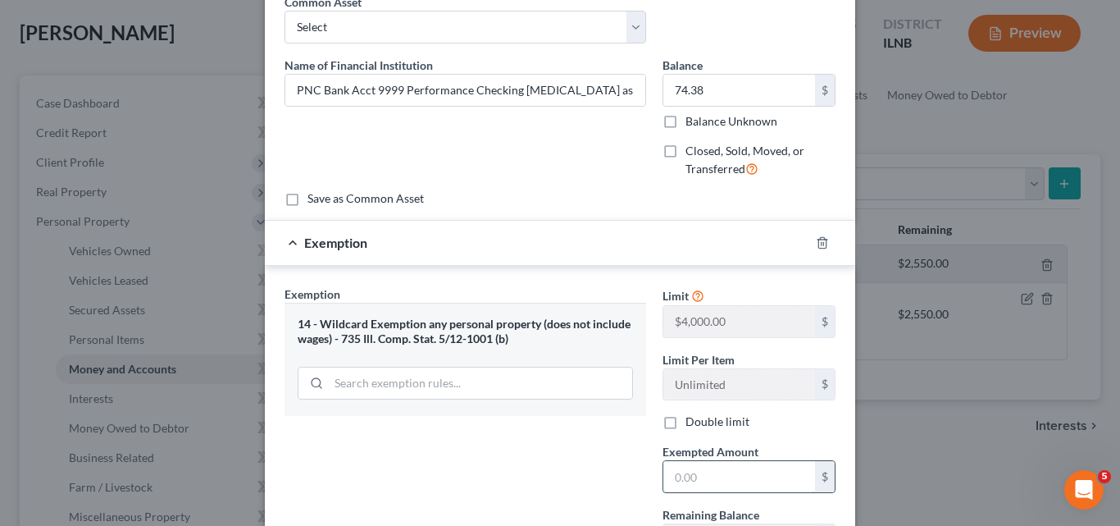
click at [702, 480] on input "text" at bounding box center [739, 476] width 152 height 31
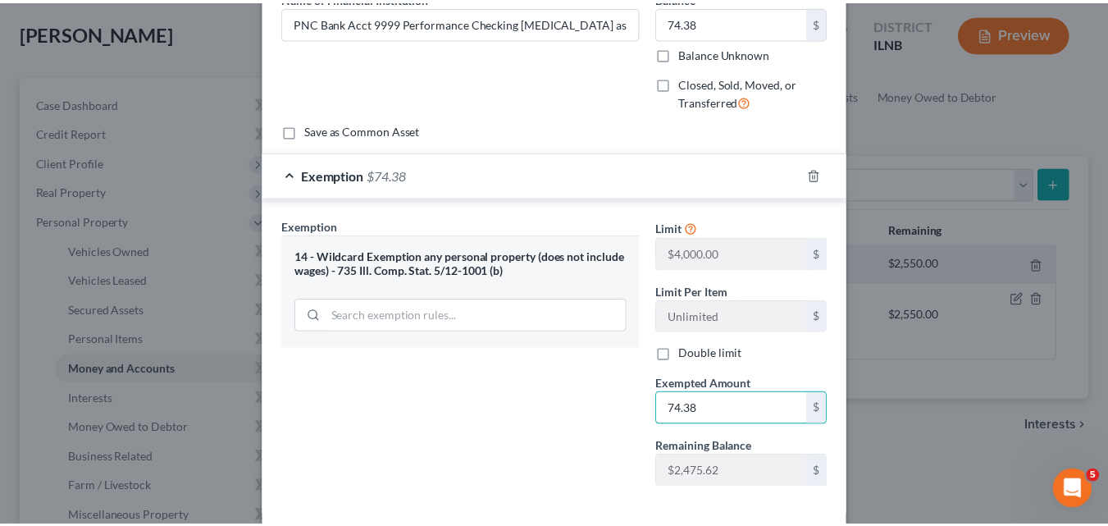
scroll to position [229, 0]
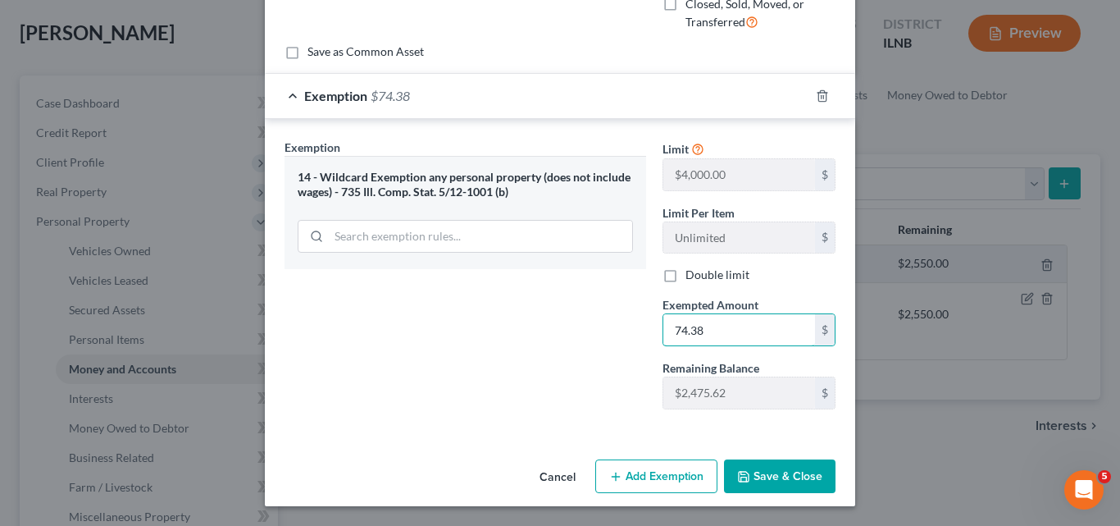
type input "74.38"
click at [798, 483] on button "Save & Close" at bounding box center [780, 476] width 112 height 34
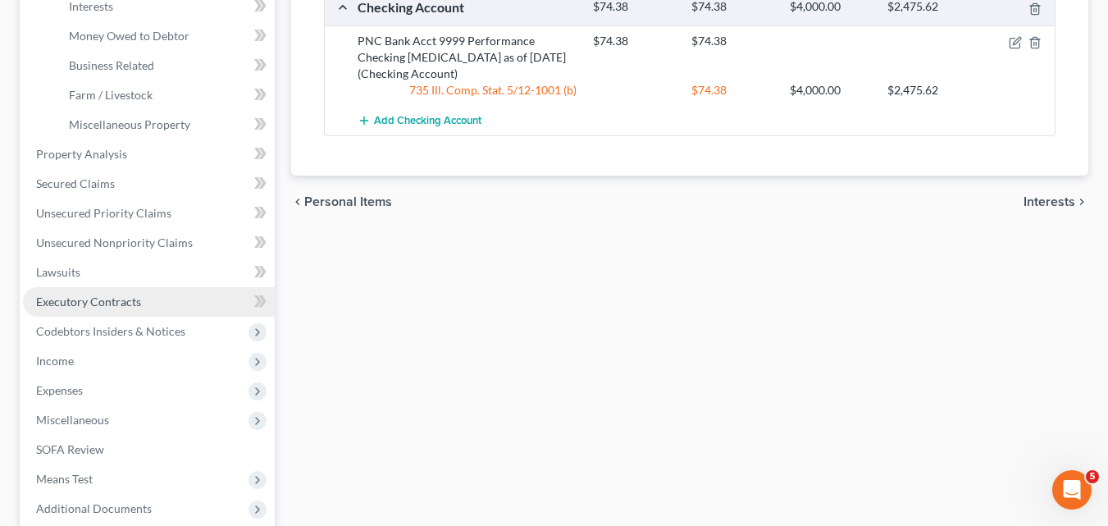
scroll to position [492, 0]
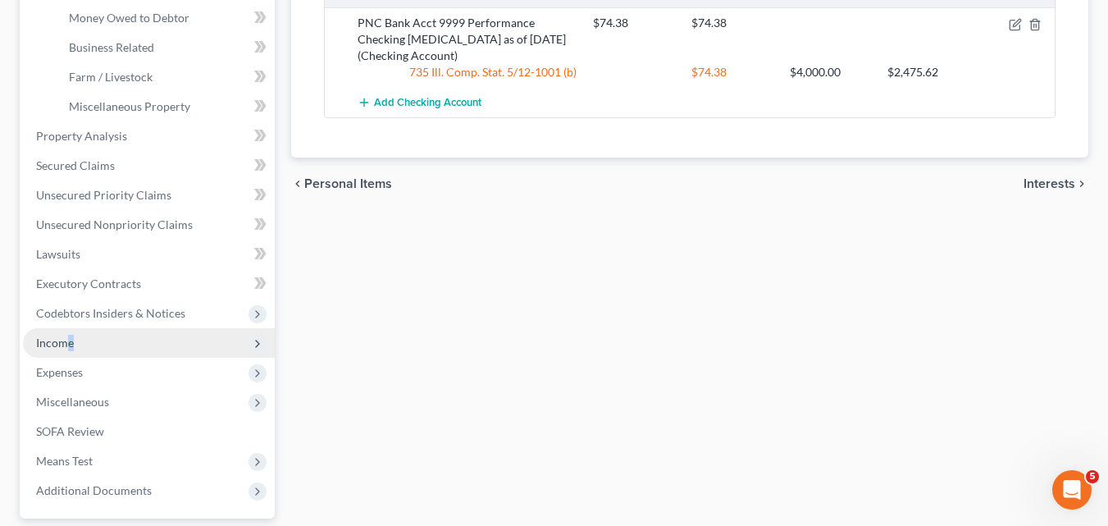
click at [74, 346] on span "Income" at bounding box center [149, 343] width 252 height 30
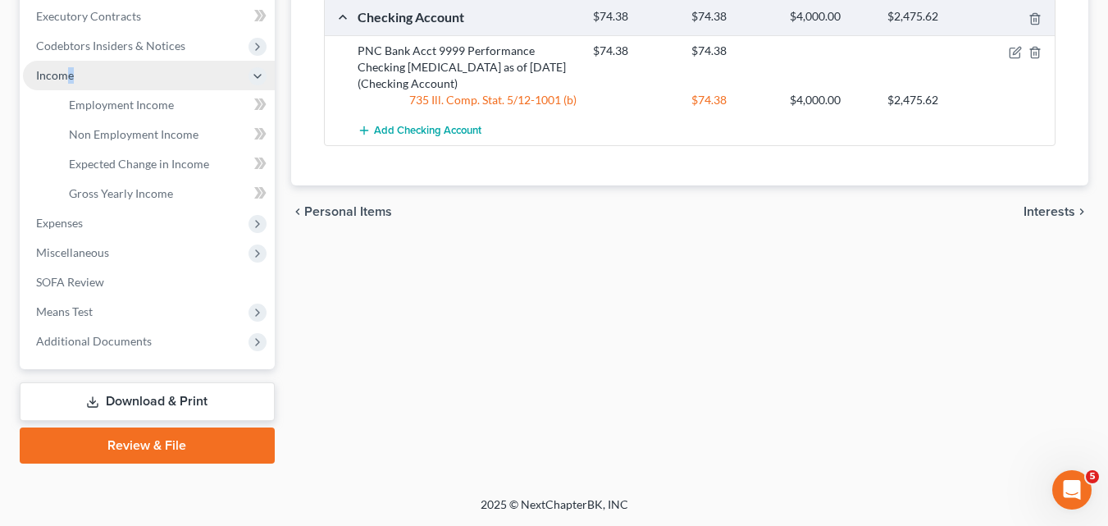
scroll to position [464, 0]
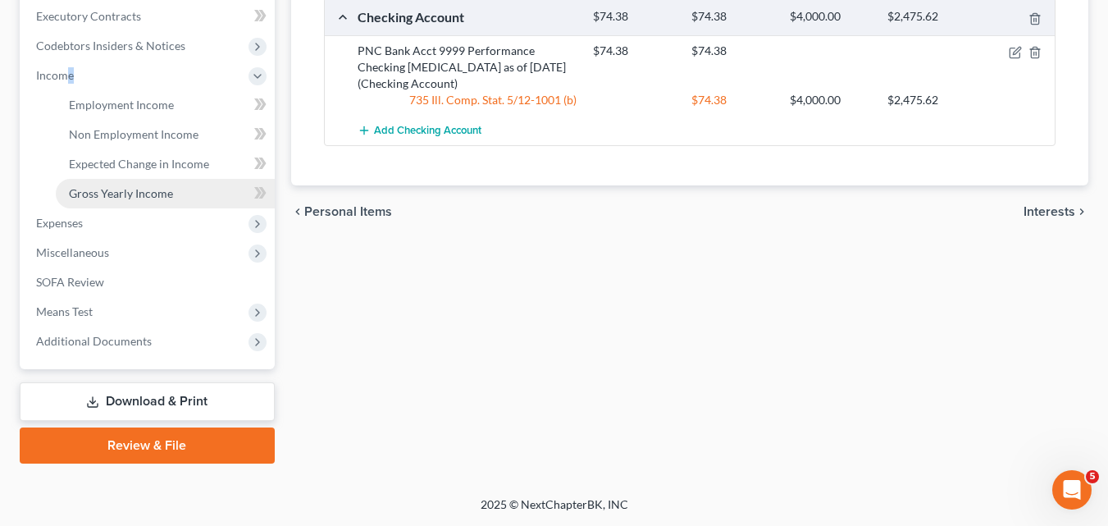
click at [107, 194] on span "Gross Yearly Income" at bounding box center [121, 193] width 104 height 14
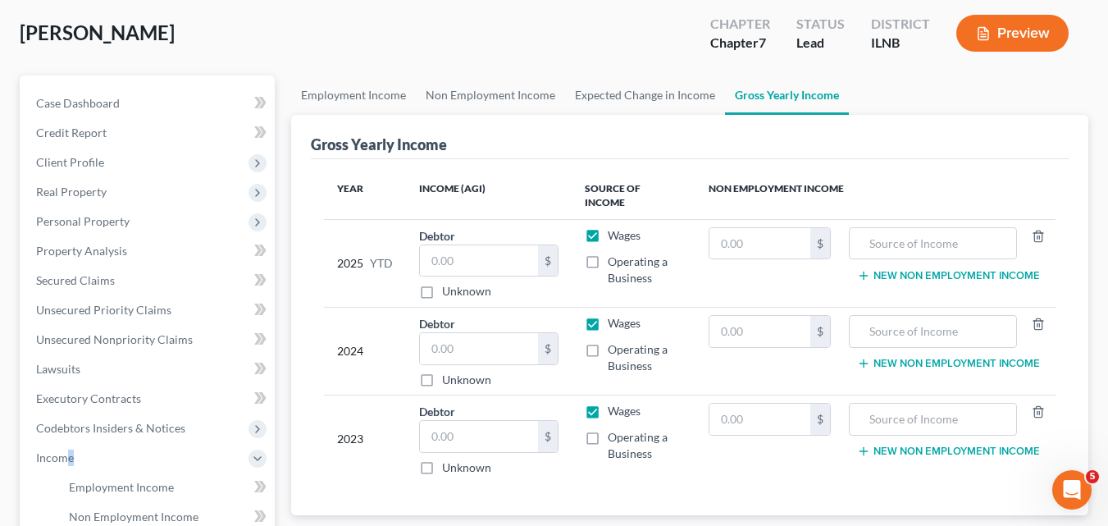
scroll to position [164, 0]
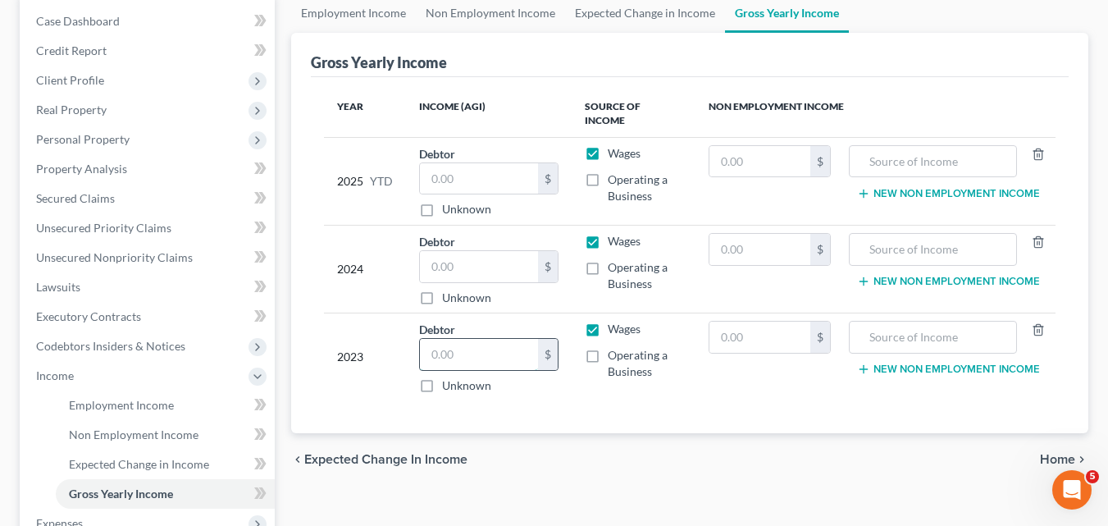
click at [446, 346] on input "text" at bounding box center [479, 354] width 119 height 31
type input "93,164.36"
click at [764, 321] on input "text" at bounding box center [759, 336] width 101 height 31
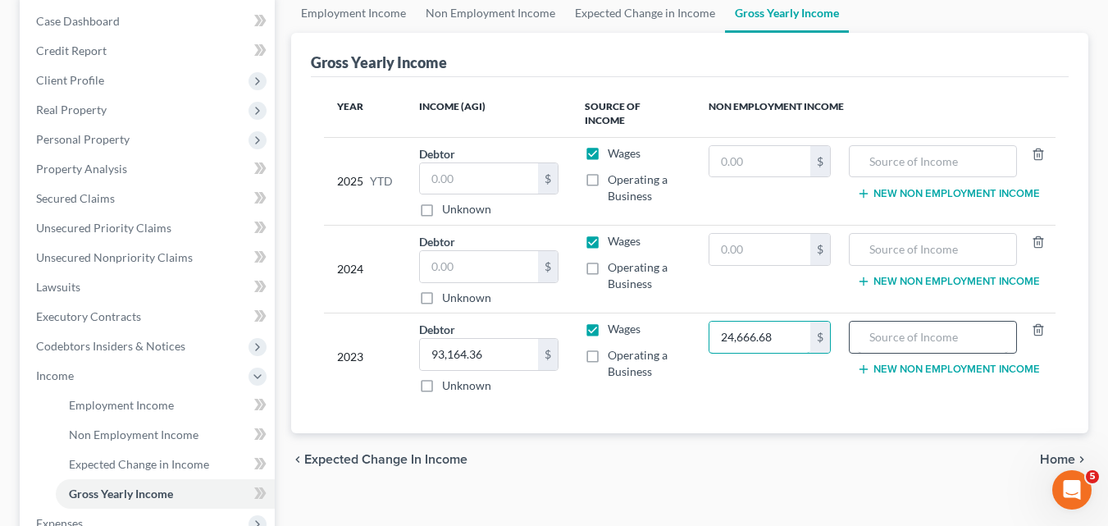
type input "24,666.68"
click at [935, 322] on input "text" at bounding box center [933, 336] width 150 height 31
type input "[PERSON_NAME] [PERSON_NAME] Distribution"
click at [892, 362] on button "New Non Employment Income" at bounding box center [948, 368] width 183 height 13
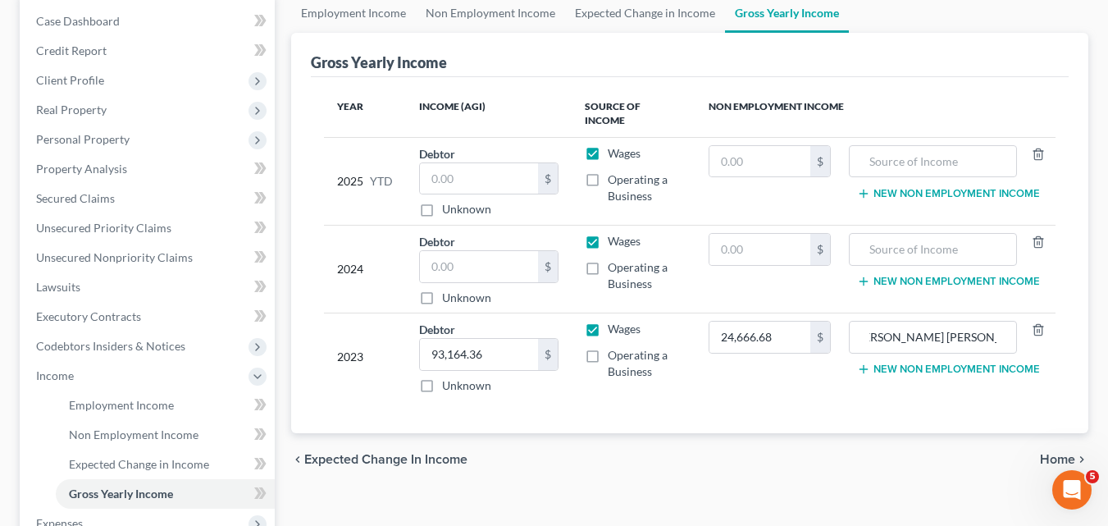
scroll to position [0, 0]
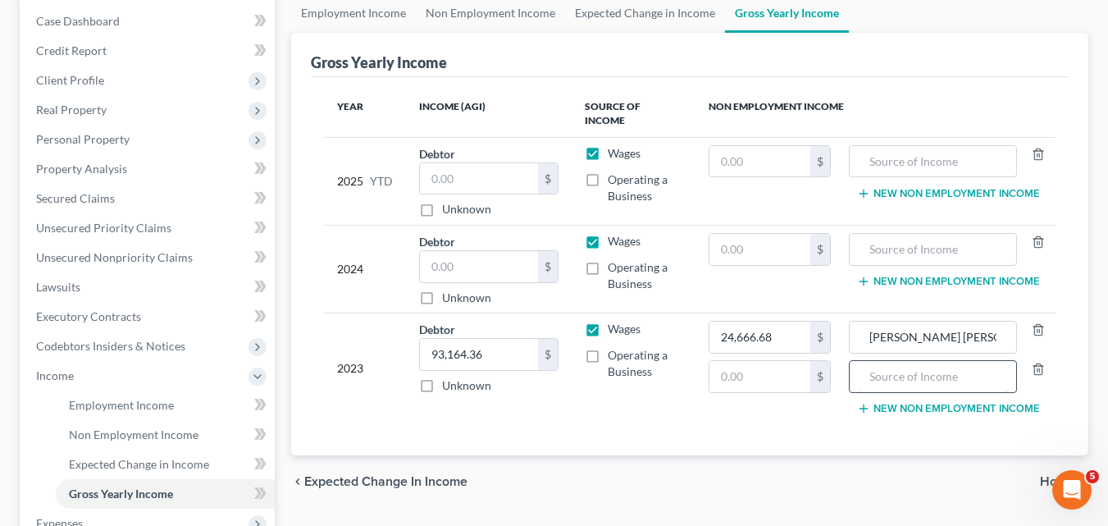
click at [876, 361] on input "text" at bounding box center [933, 376] width 150 height 31
type input "Unemployment"
click at [756, 363] on input "text" at bounding box center [759, 376] width 101 height 31
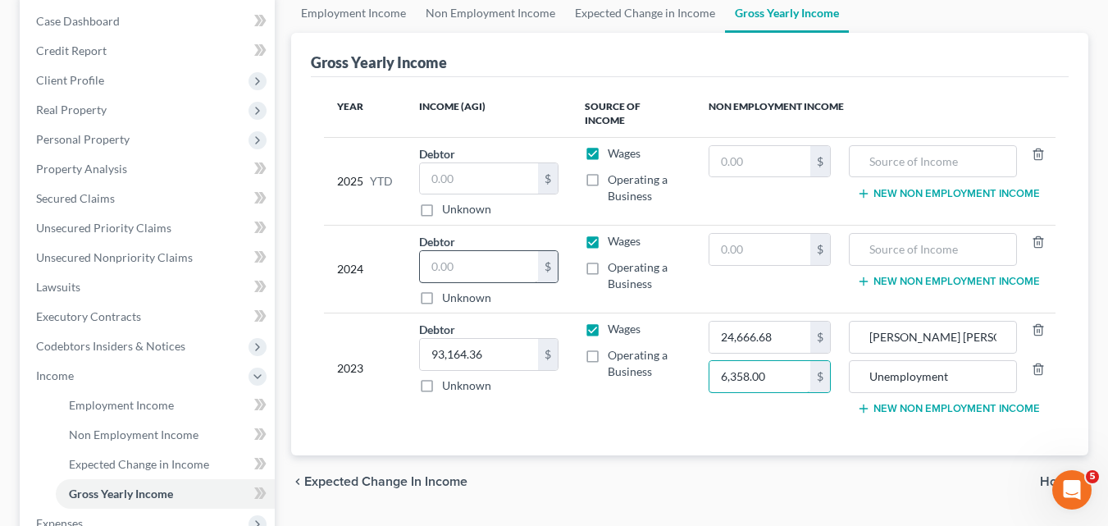
type input "6,358.00"
click at [454, 255] on input "text" at bounding box center [479, 266] width 119 height 31
type input "39,692.00"
click at [906, 239] on input "text" at bounding box center [933, 249] width 150 height 31
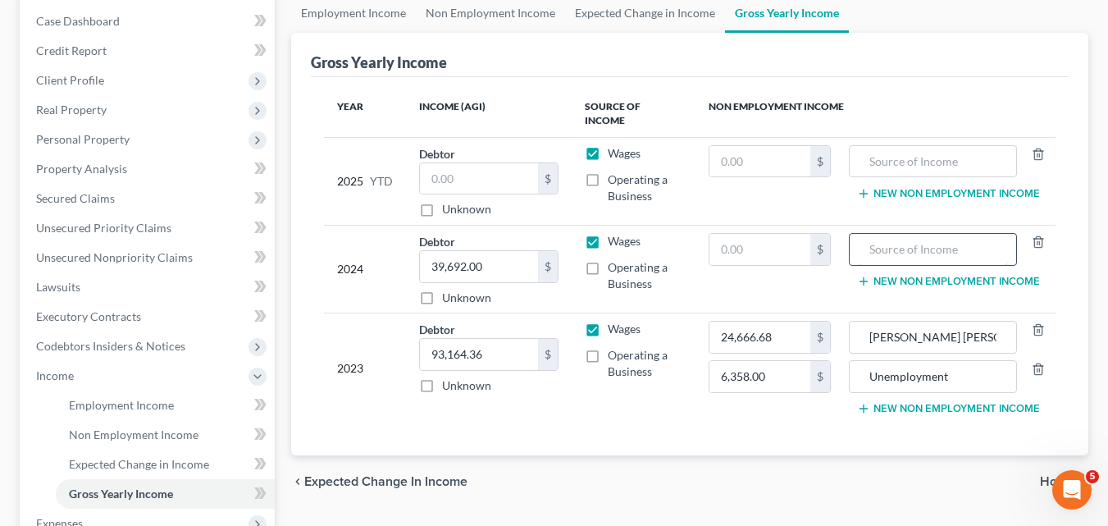
click at [906, 239] on input "text" at bounding box center [933, 249] width 150 height 31
type input "IRA Distribution"
click at [782, 249] on input "text" at bounding box center [759, 249] width 101 height 31
type input "21,511"
click at [907, 275] on button "New Non Employment Income" at bounding box center [948, 281] width 183 height 13
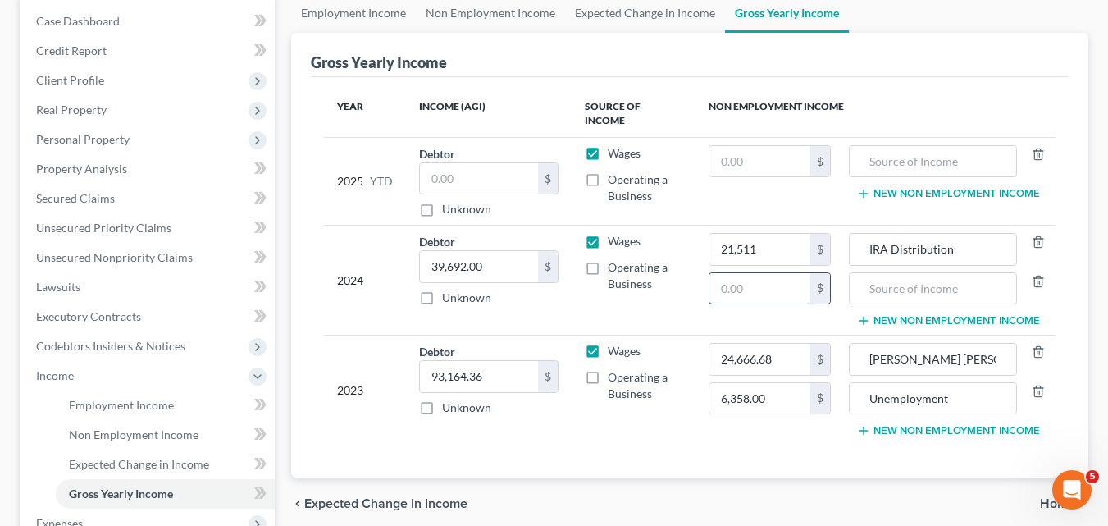
click at [763, 273] on input "text" at bounding box center [759, 288] width 101 height 31
type input "9,266"
drag, startPoint x: 973, startPoint y: 284, endPoint x: 934, endPoint y: 264, distance: 44.4
click at [953, 275] on input "text" at bounding box center [933, 288] width 150 height 31
type input "Unemployment"
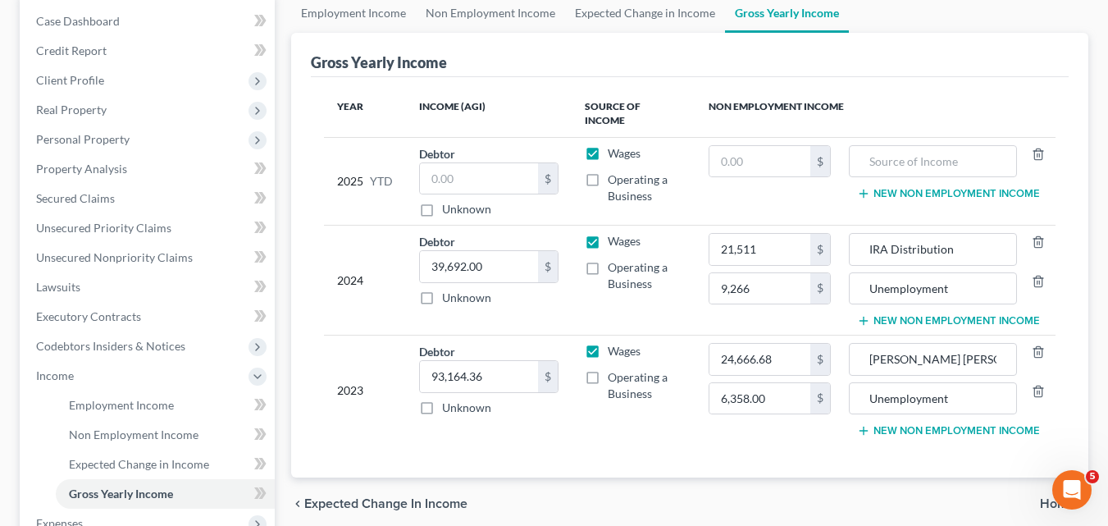
click at [977, 314] on button "New Non Employment Income" at bounding box center [948, 320] width 183 height 13
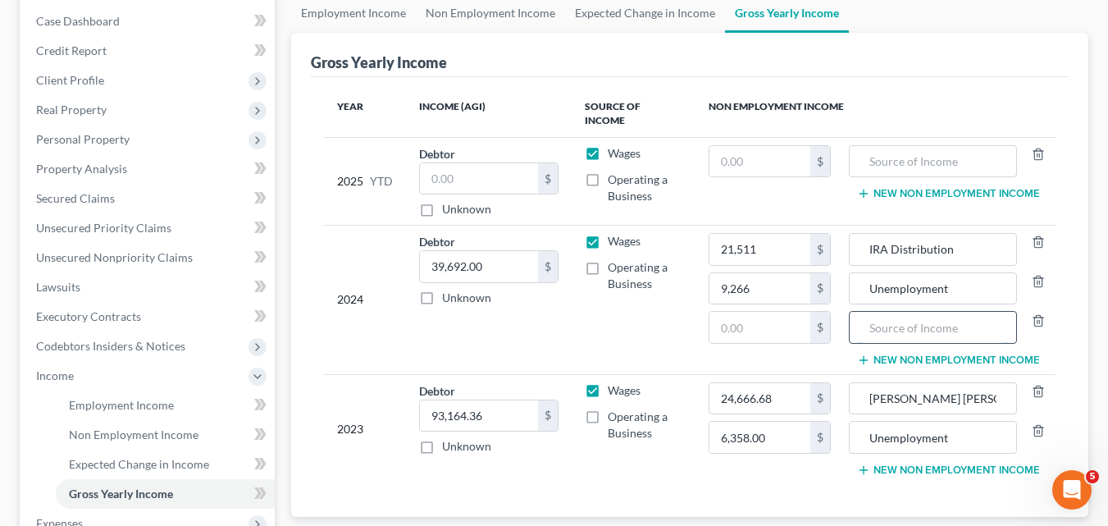
click at [881, 312] on input "text" at bounding box center [933, 327] width 150 height 31
type input "LPL Capital Gains"
click at [721, 318] on input "text" at bounding box center [759, 327] width 101 height 31
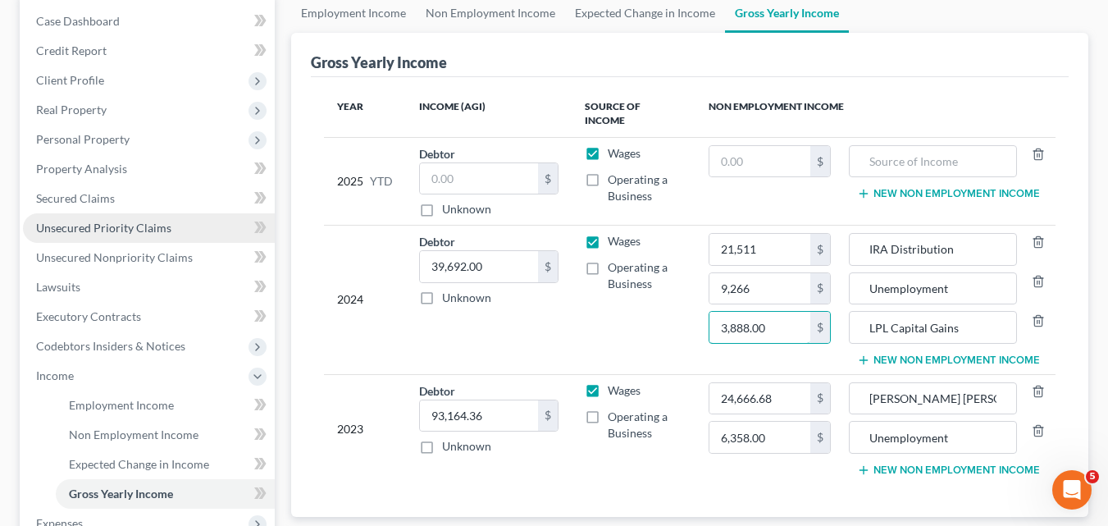
type input "3,888.00"
click at [133, 225] on span "Unsecured Priority Claims" at bounding box center [103, 228] width 135 height 14
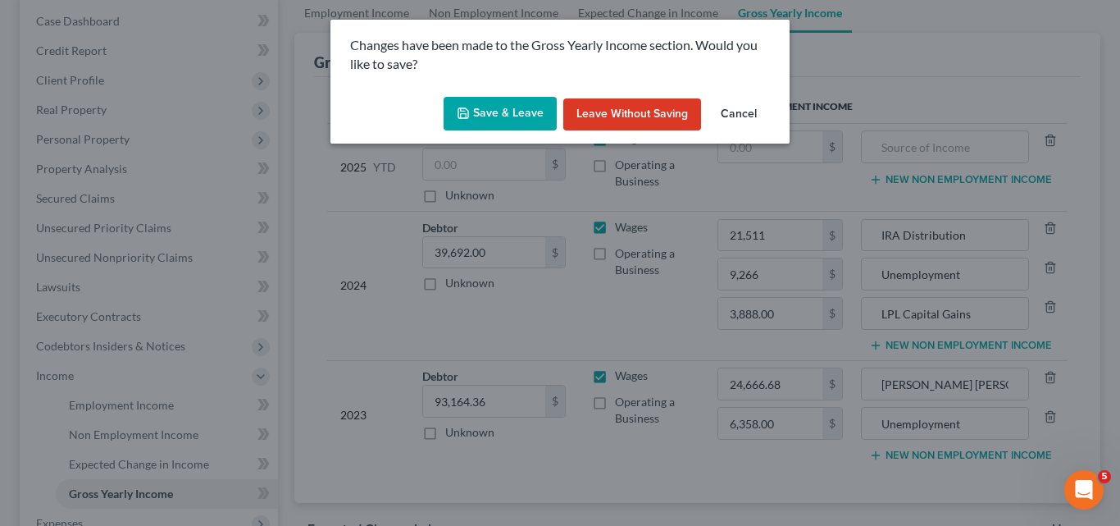
click at [523, 112] on button "Save & Leave" at bounding box center [500, 114] width 113 height 34
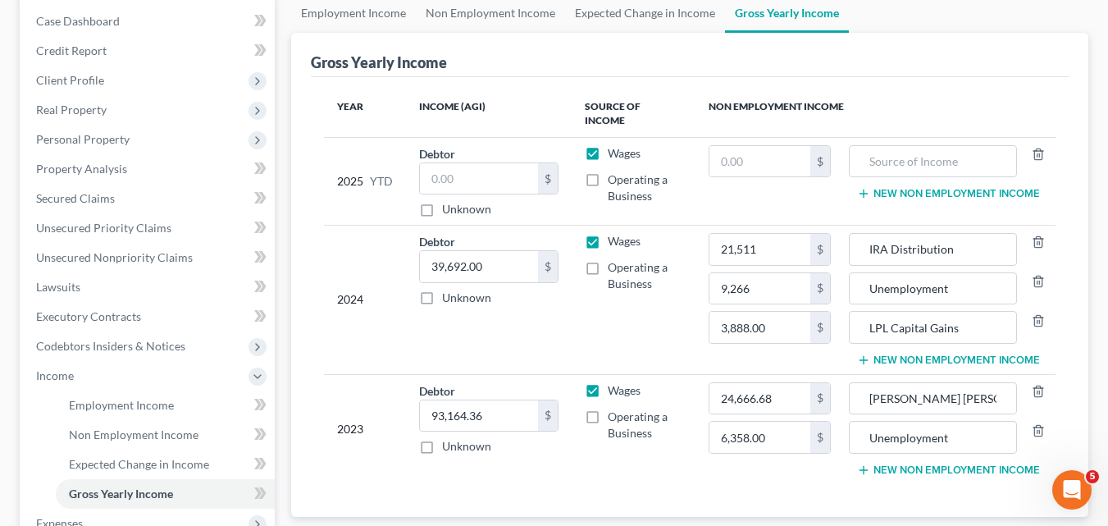
type input "6,358.00"
type input "Unemployment"
type input "9,266.00"
type input "Unemployment"
type input "3,888.00"
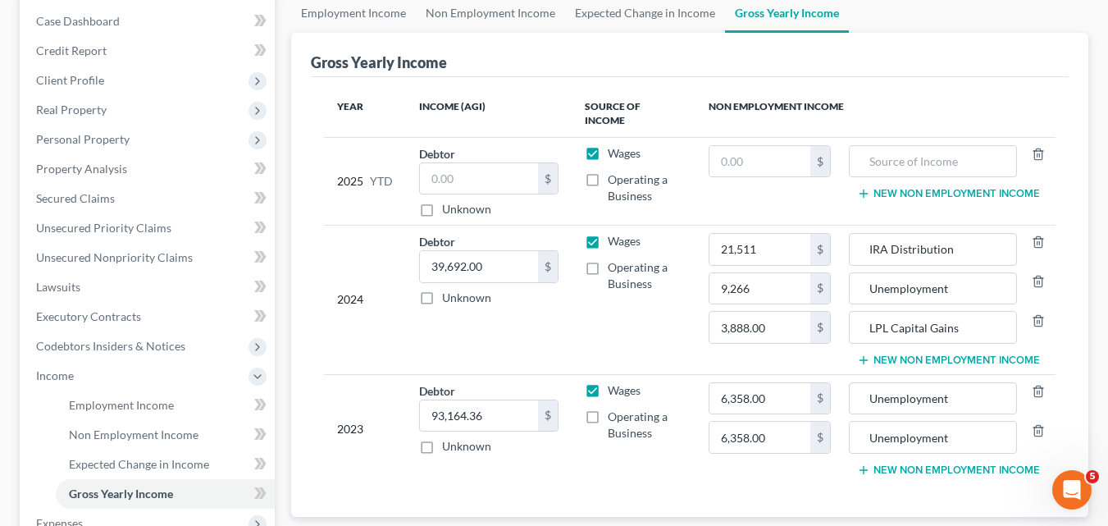
type input "LPL Capital Gains"
